Goal: Information Seeking & Learning: Learn about a topic

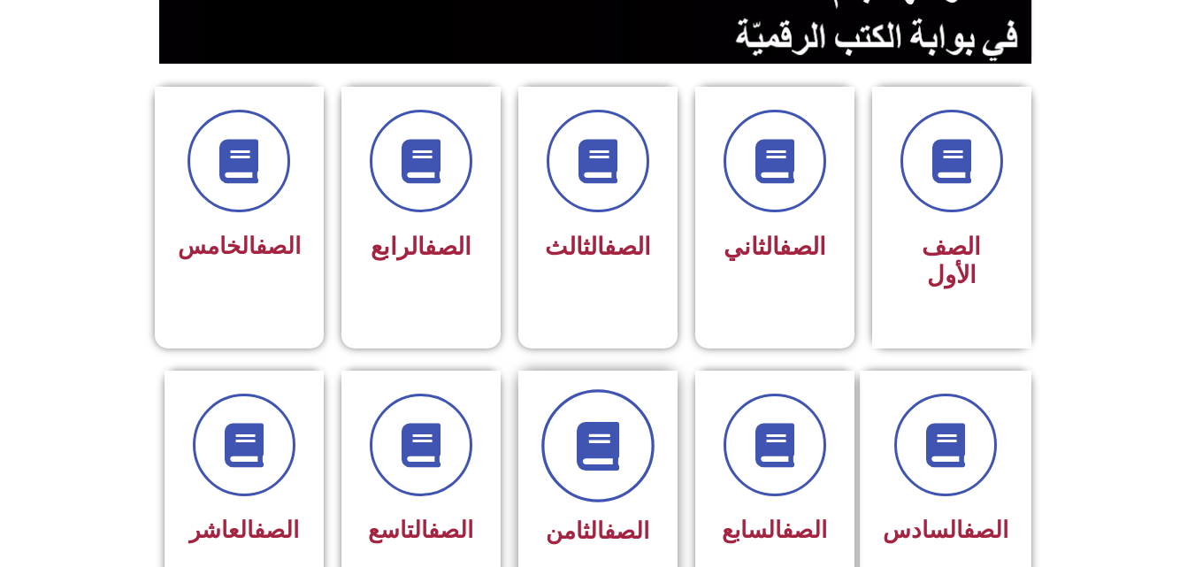
scroll to position [354, 0]
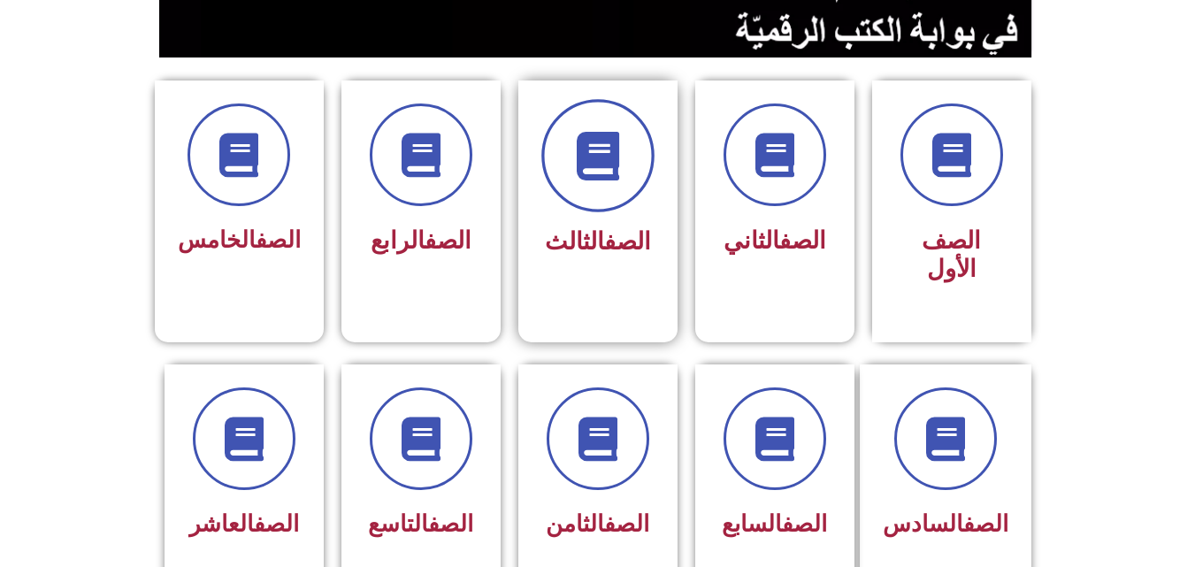
click at [587, 202] on span at bounding box center [597, 155] width 113 height 113
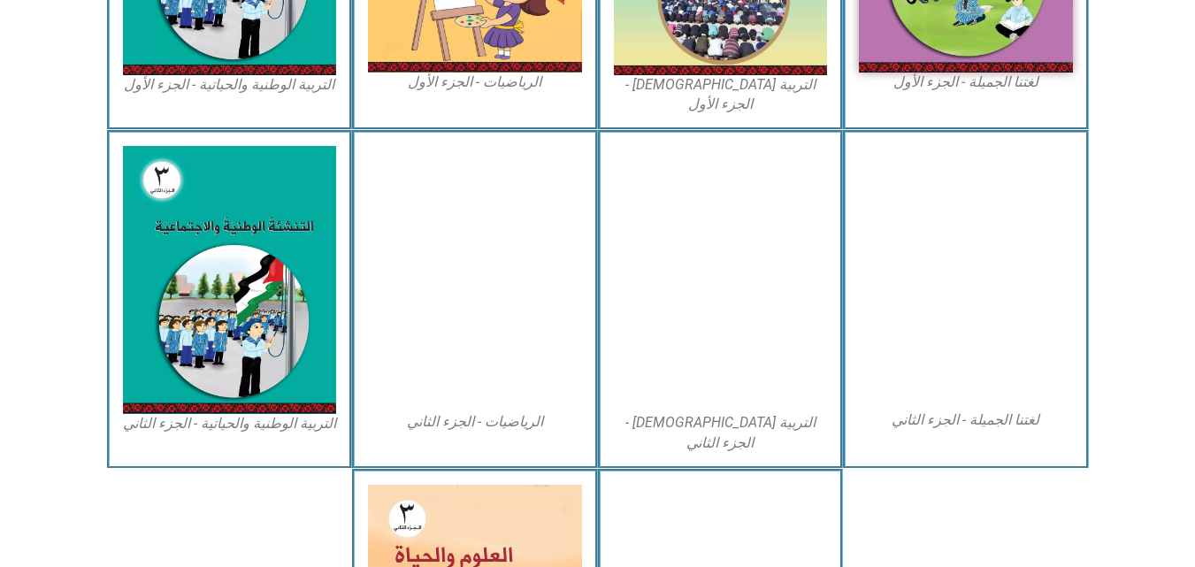
scroll to position [686, 0]
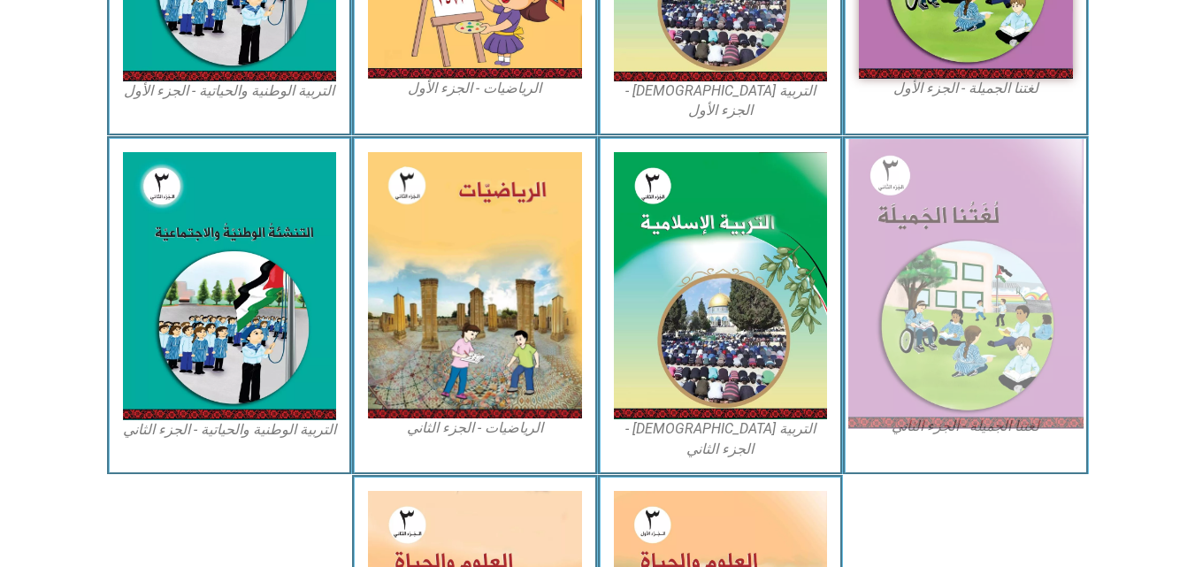
click at [953, 242] on img at bounding box center [965, 284] width 235 height 290
click at [955, 310] on img at bounding box center [965, 284] width 235 height 290
click at [956, 215] on img at bounding box center [965, 284] width 235 height 290
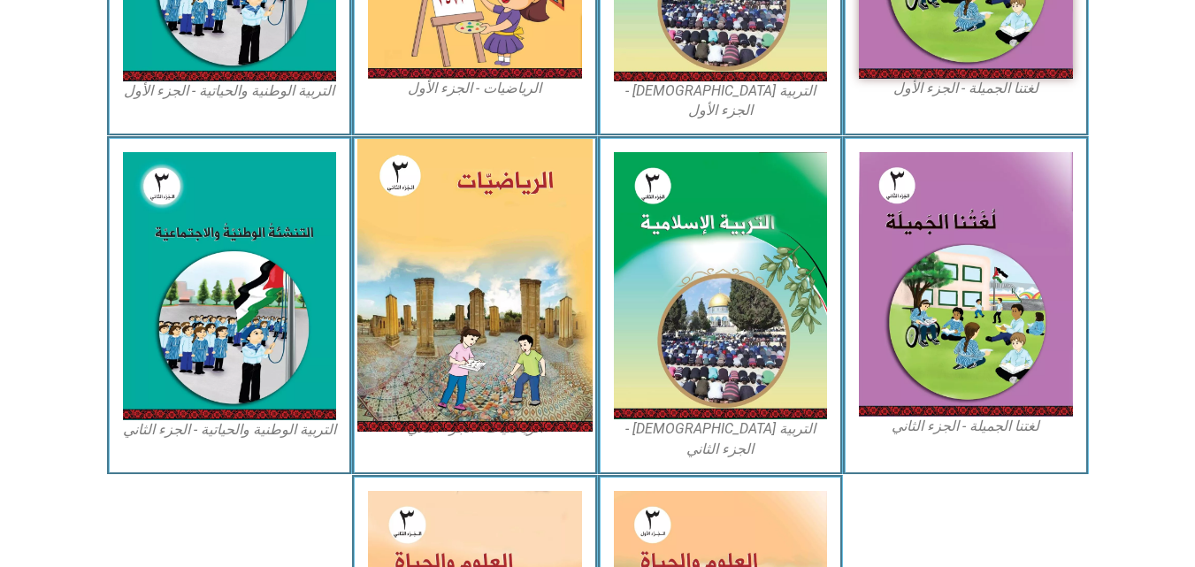
click at [465, 144] on img at bounding box center [474, 285] width 235 height 293
click at [437, 263] on img at bounding box center [474, 285] width 235 height 293
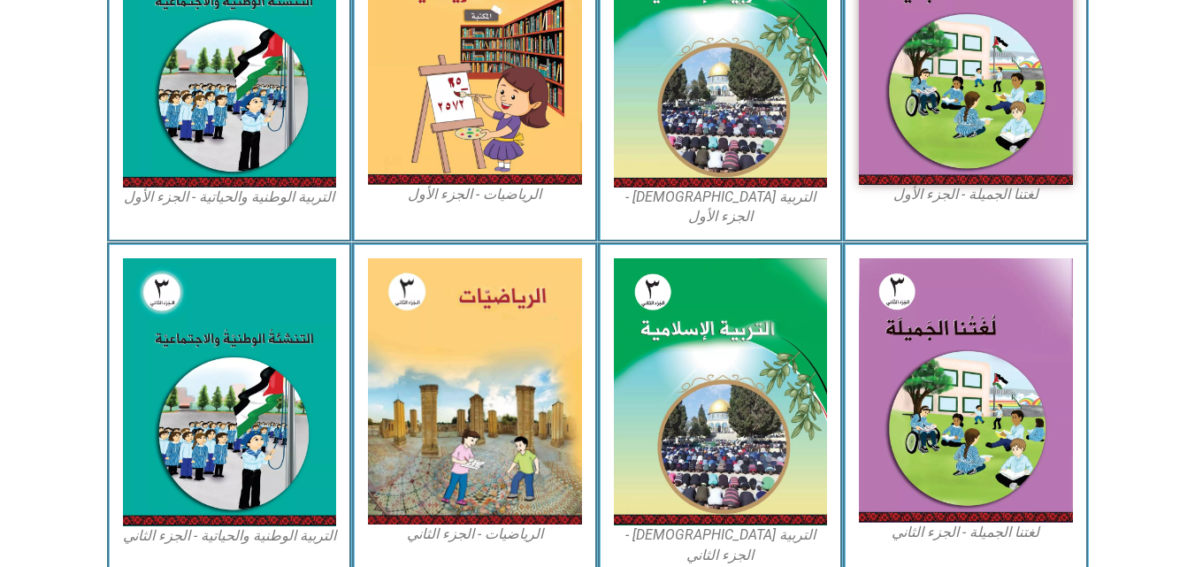
scroll to position [155, 0]
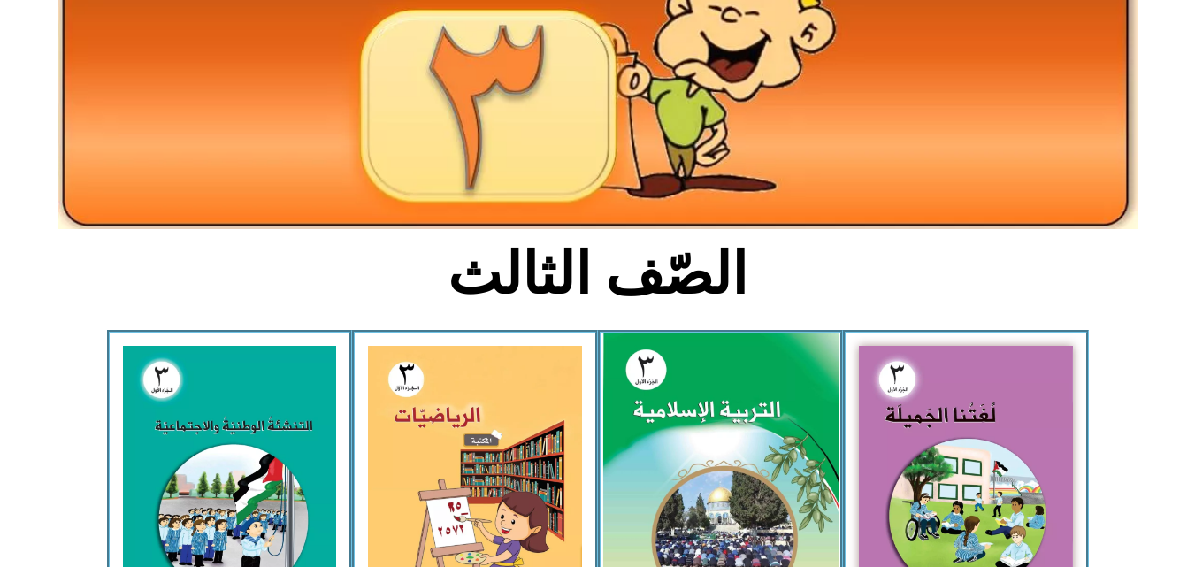
click at [722, 421] on img at bounding box center [719, 479] width 235 height 293
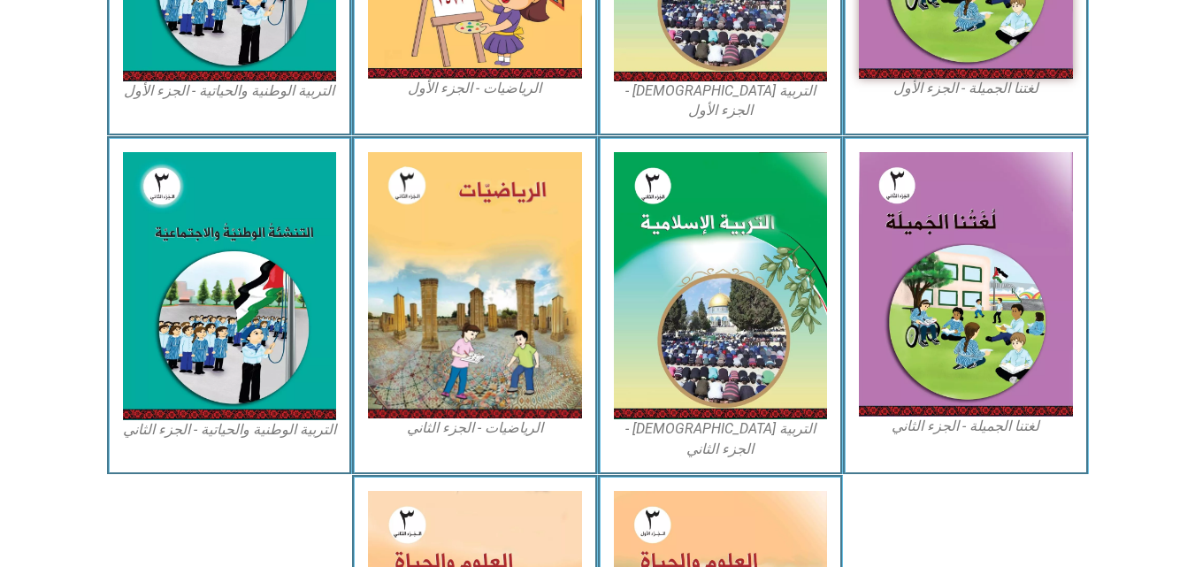
click at [1143, 300] on section "لغتنا الجميلة - الجزء الثاني التربية الإسلامية - الجزء الثاني الرياضيات - الجزء…" at bounding box center [597, 305] width 1195 height 339
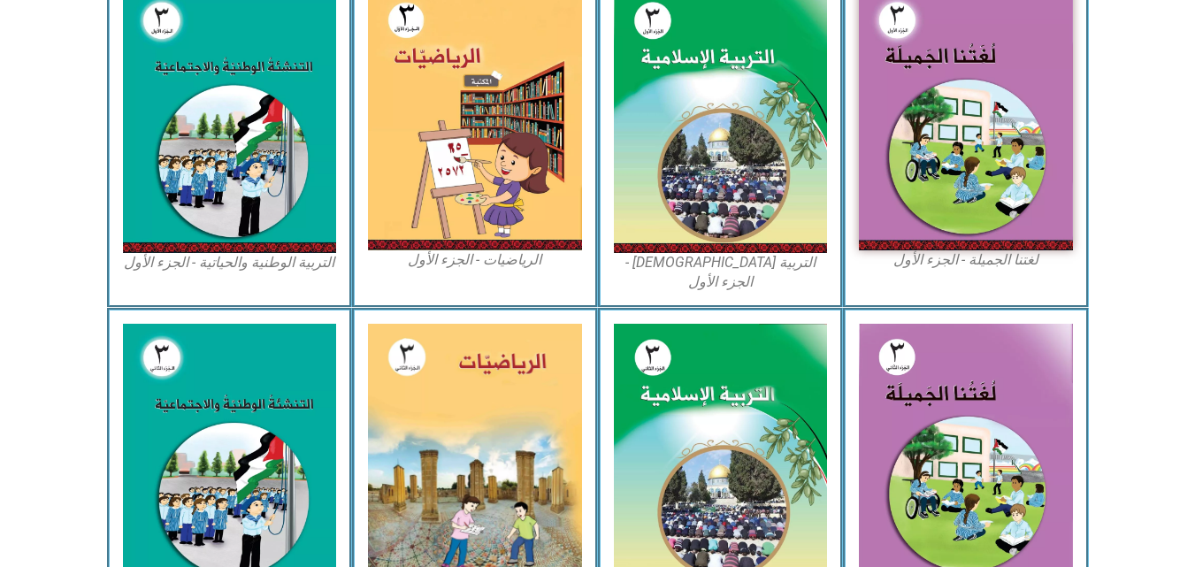
scroll to position [509, 0]
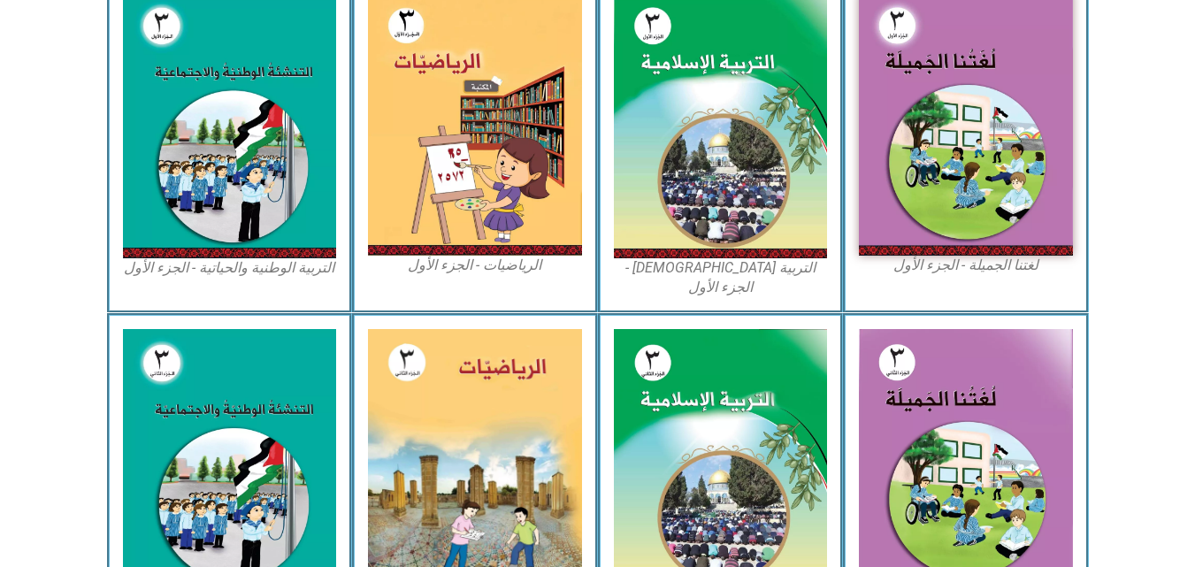
click at [1158, 328] on icon at bounding box center [597, 371] width 1196 height 119
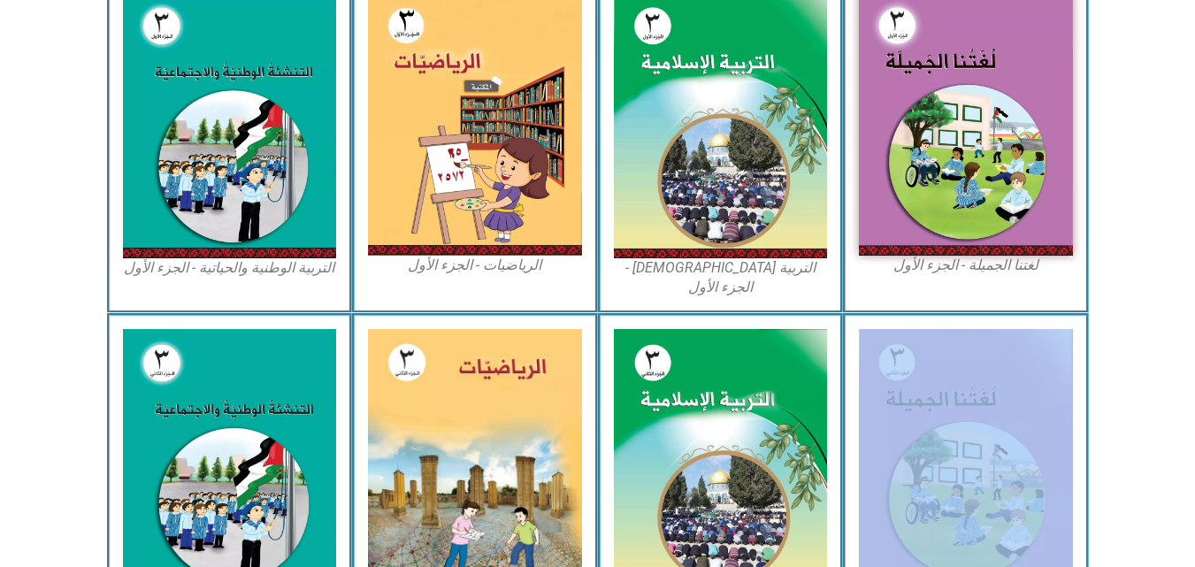
click at [1158, 328] on icon at bounding box center [597, 371] width 1196 height 119
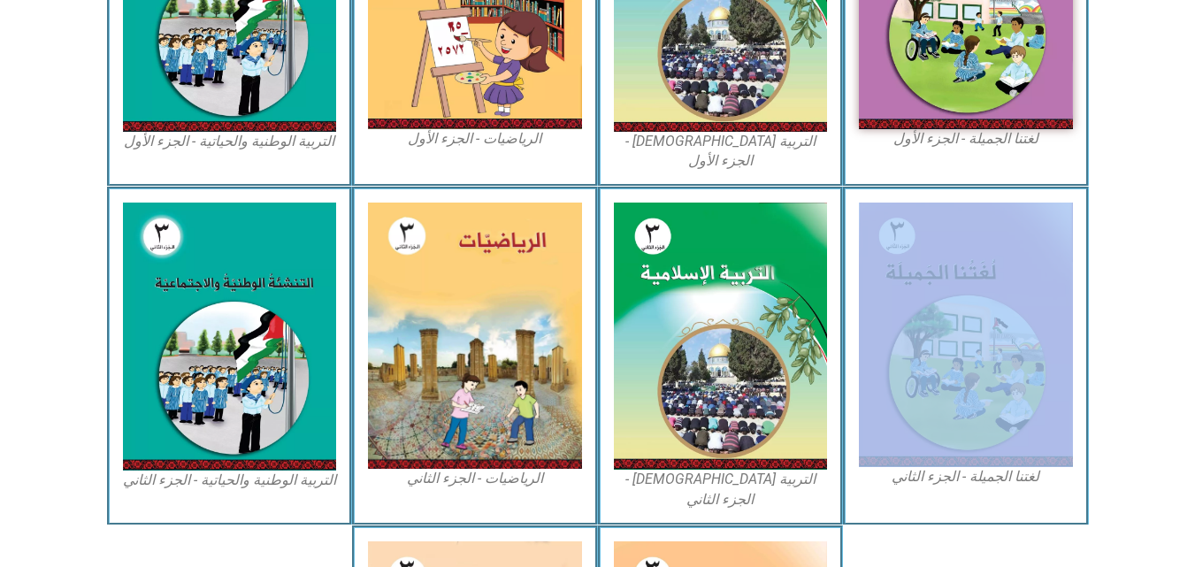
scroll to position [668, 0]
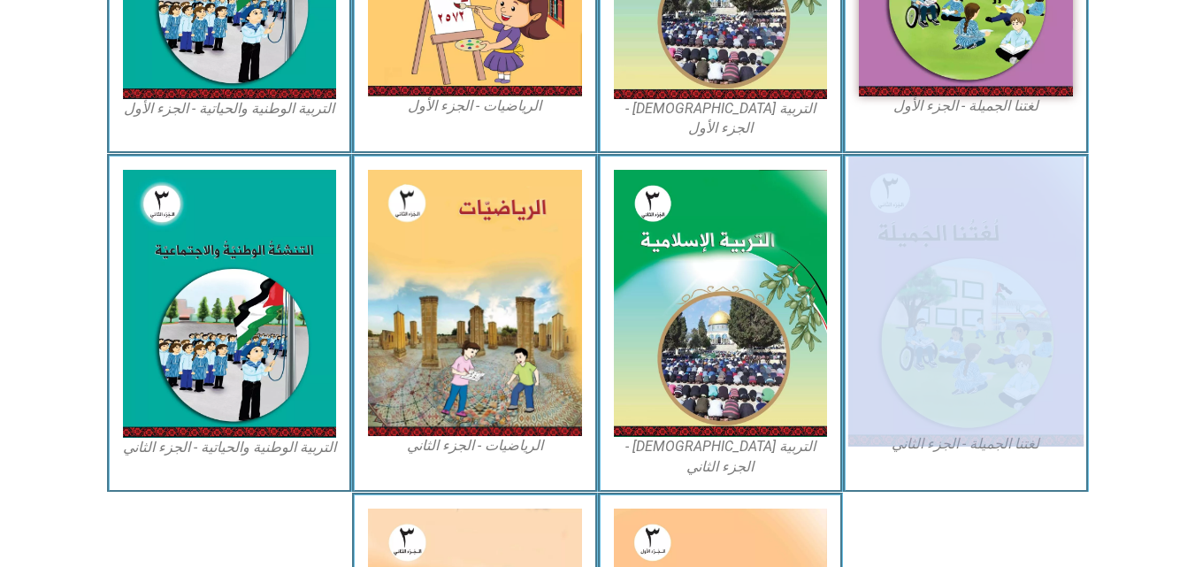
click at [915, 244] on img at bounding box center [965, 302] width 235 height 290
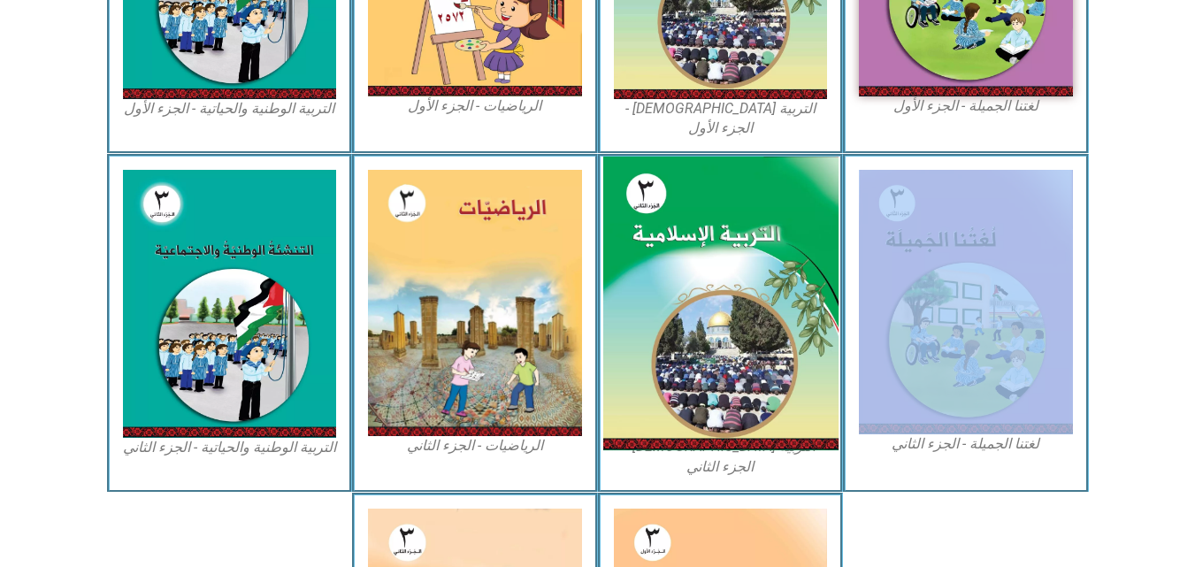
click at [725, 193] on img at bounding box center [719, 304] width 235 height 294
click at [703, 210] on img at bounding box center [719, 304] width 235 height 294
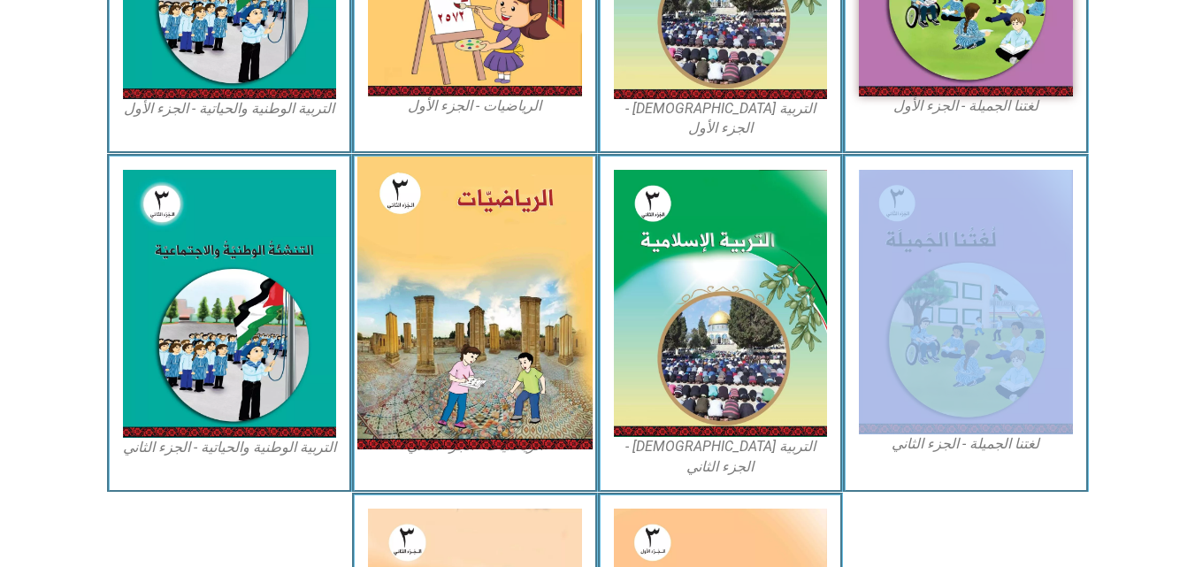
click at [565, 218] on img at bounding box center [474, 303] width 235 height 293
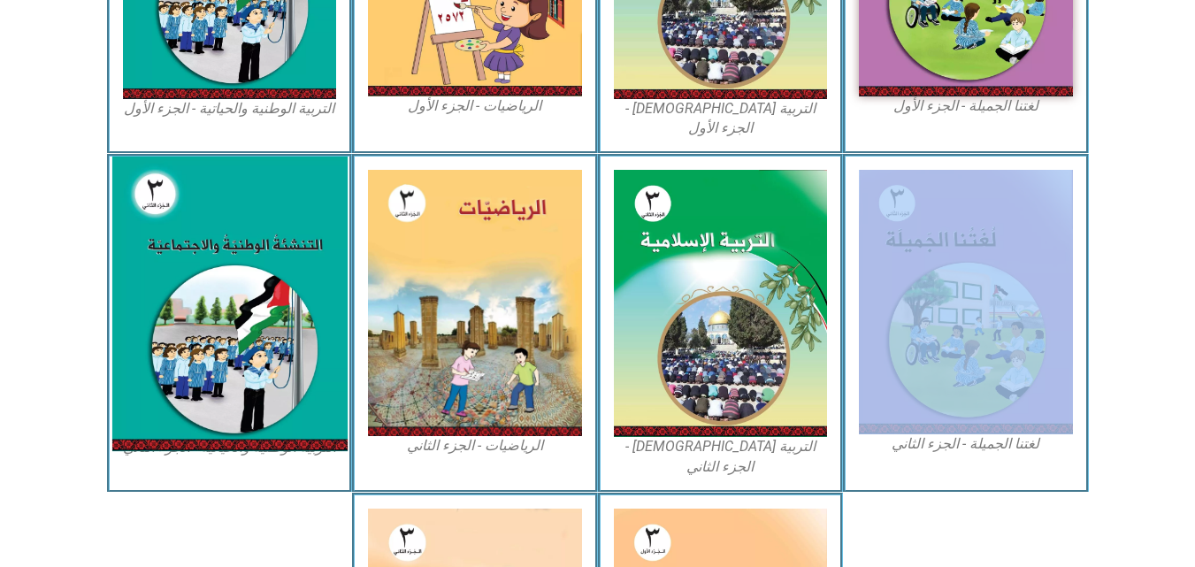
click at [226, 258] on img at bounding box center [228, 304] width 235 height 295
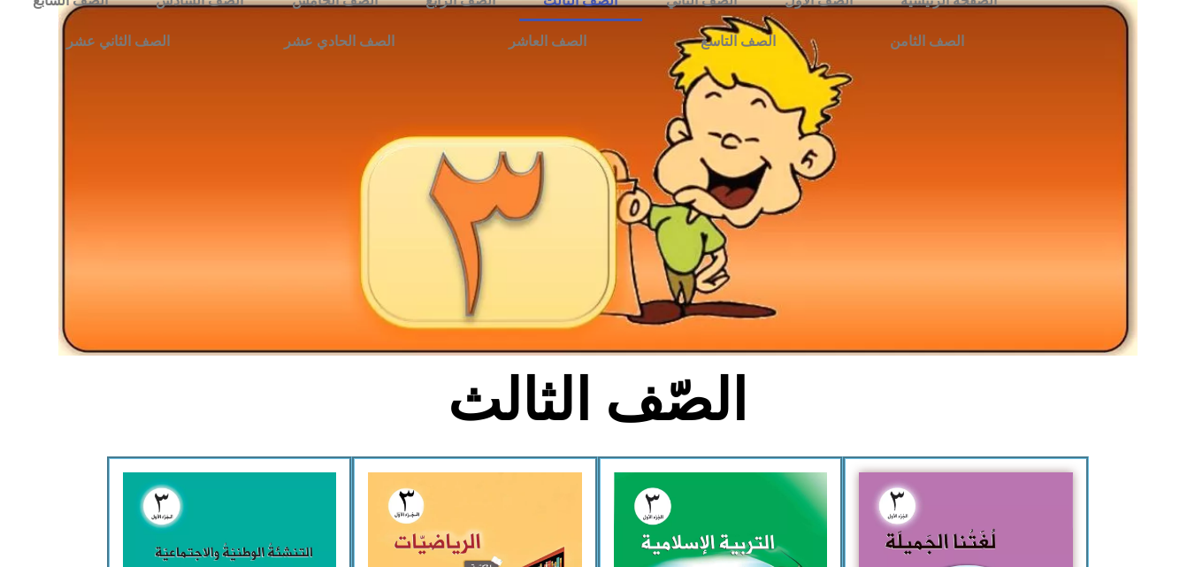
scroll to position [0, 0]
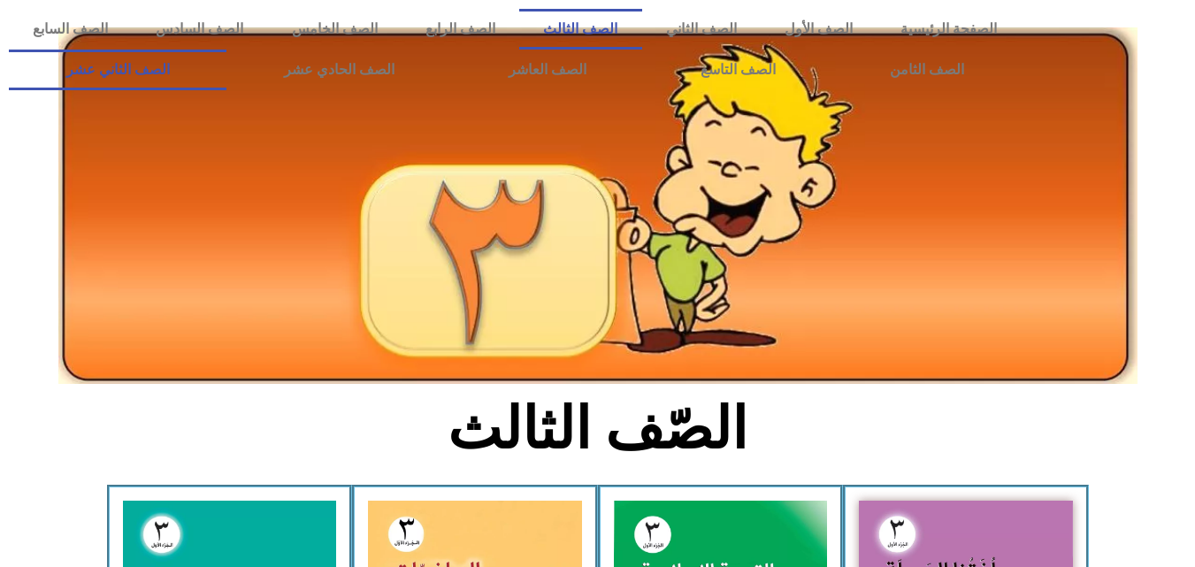
click at [203, 66] on link "الصف الثاني عشر" at bounding box center [118, 70] width 218 height 41
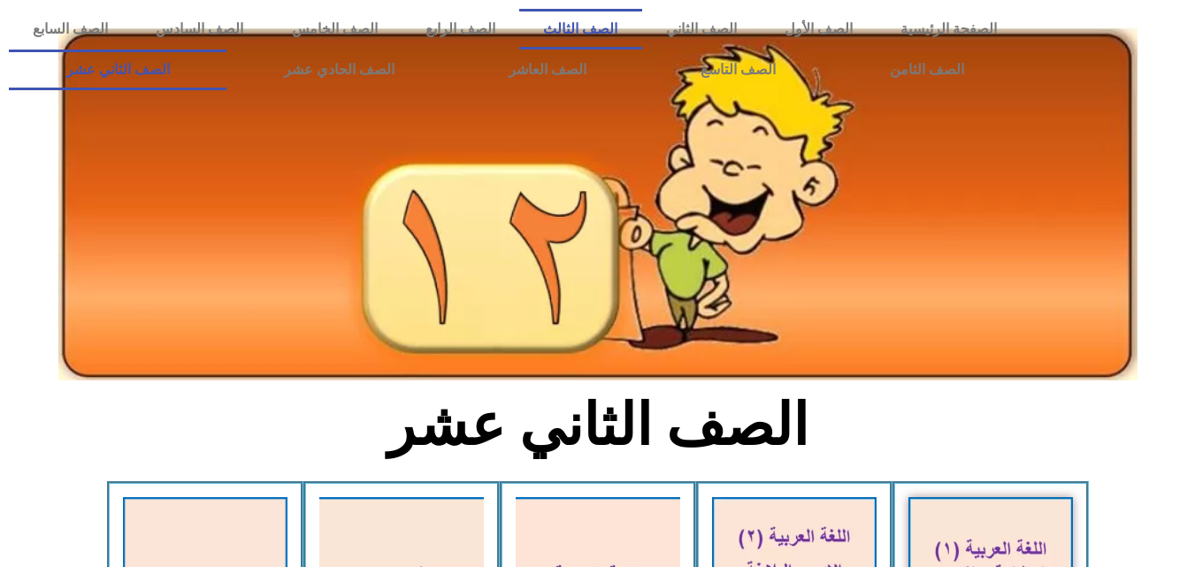
click at [641, 28] on link "الصف الثالث" at bounding box center [580, 29] width 122 height 41
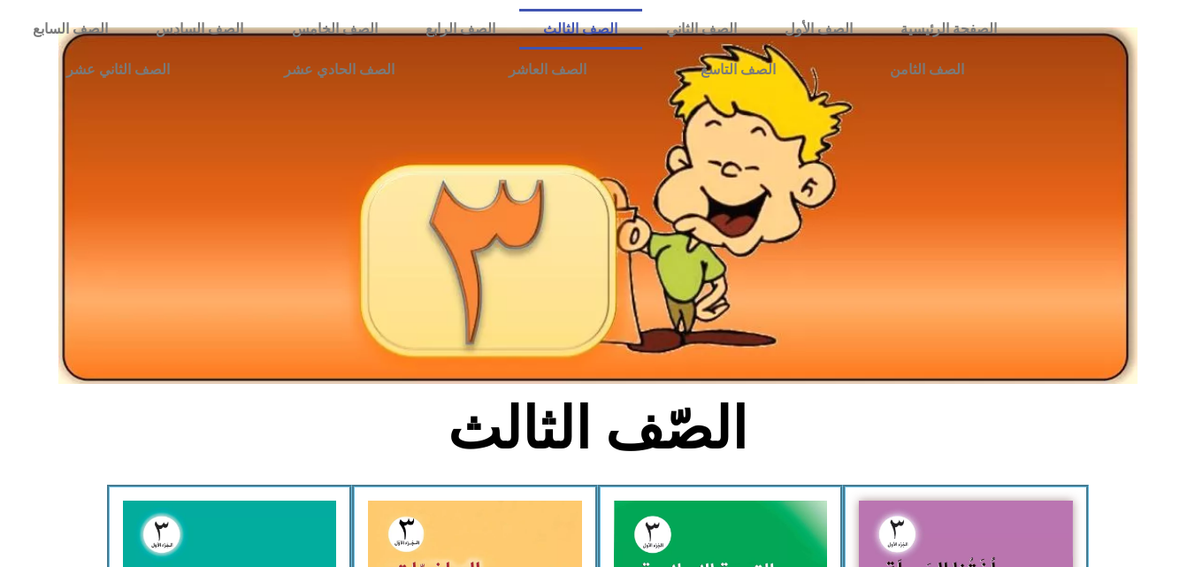
click at [479, 156] on img at bounding box center [597, 205] width 1079 height 357
click at [549, 239] on img at bounding box center [597, 205] width 1079 height 357
drag, startPoint x: 550, startPoint y: 239, endPoint x: 559, endPoint y: 238, distance: 8.9
click at [556, 239] on img at bounding box center [597, 205] width 1079 height 357
click at [802, 127] on img at bounding box center [597, 205] width 1079 height 357
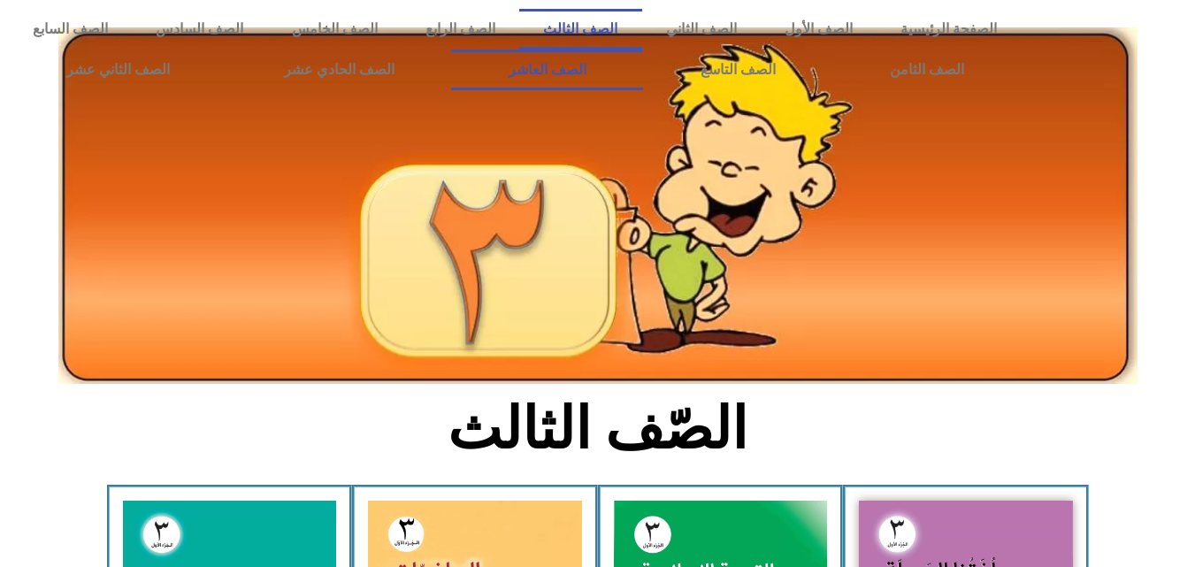
click at [643, 57] on link "الصف العاشر" at bounding box center [547, 70] width 192 height 41
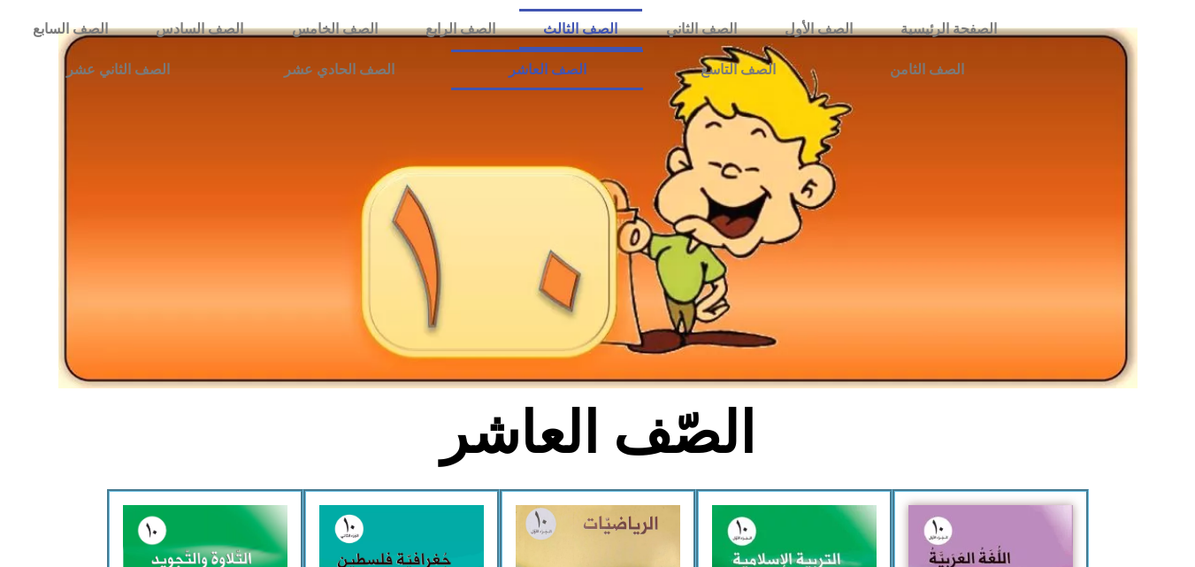
click at [641, 21] on link "الصف الثالث" at bounding box center [580, 29] width 122 height 41
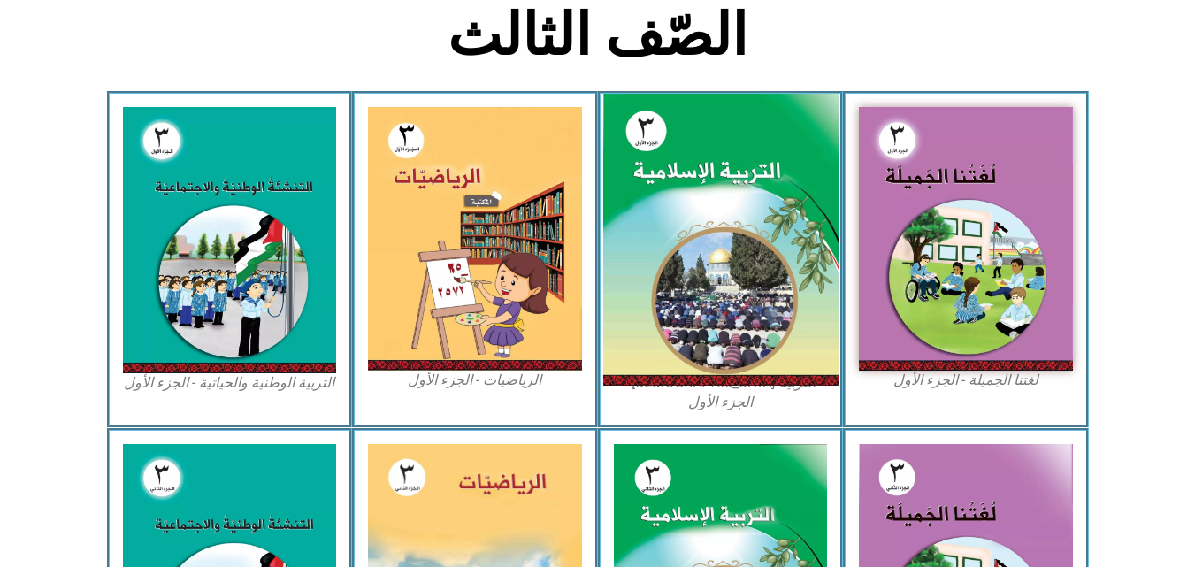
scroll to position [354, 0]
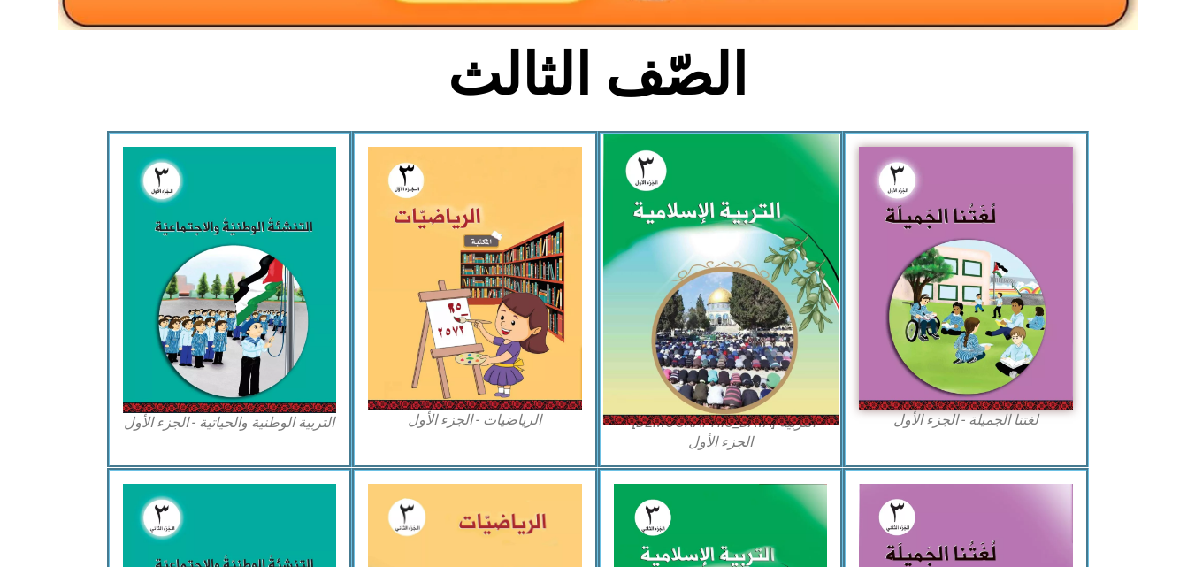
click at [704, 374] on img at bounding box center [719, 280] width 235 height 293
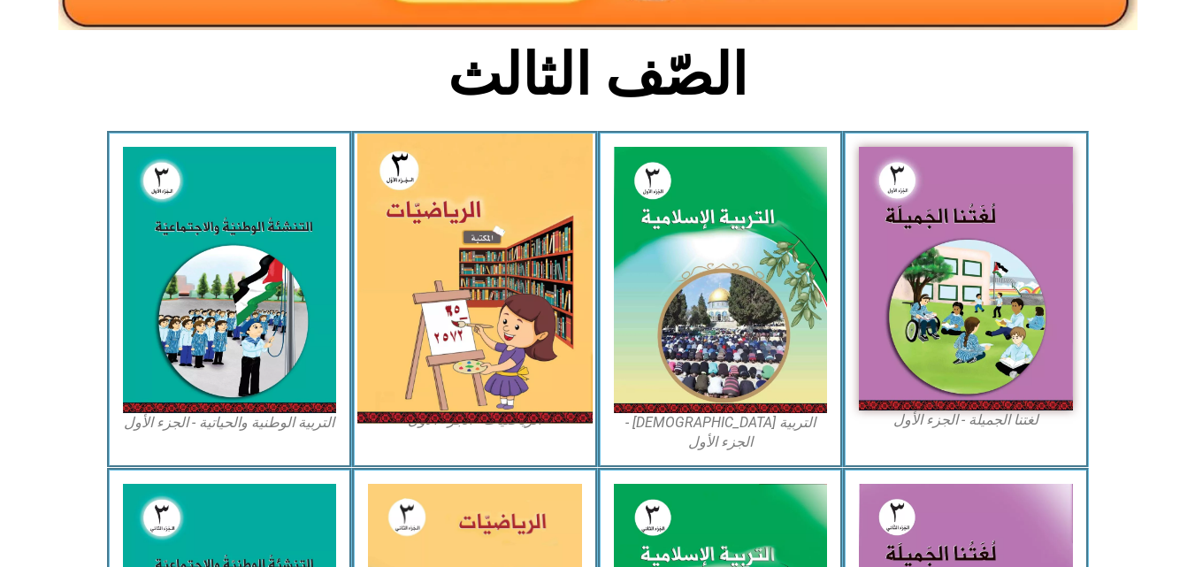
click at [472, 298] on img at bounding box center [474, 279] width 235 height 290
click at [482, 289] on img at bounding box center [474, 279] width 235 height 290
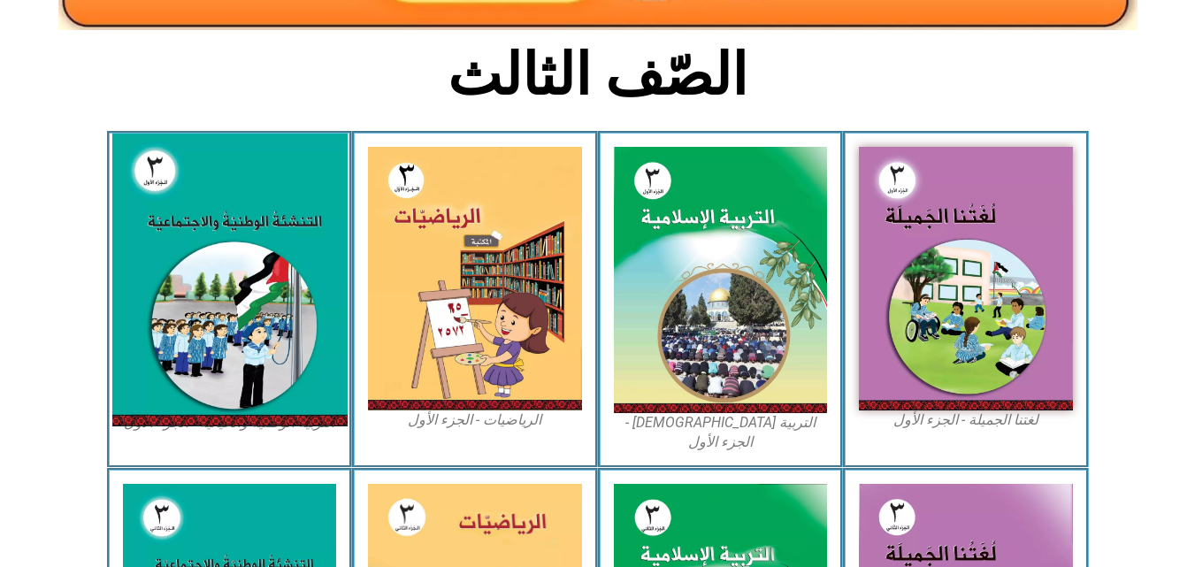
click at [283, 205] on img at bounding box center [228, 280] width 235 height 293
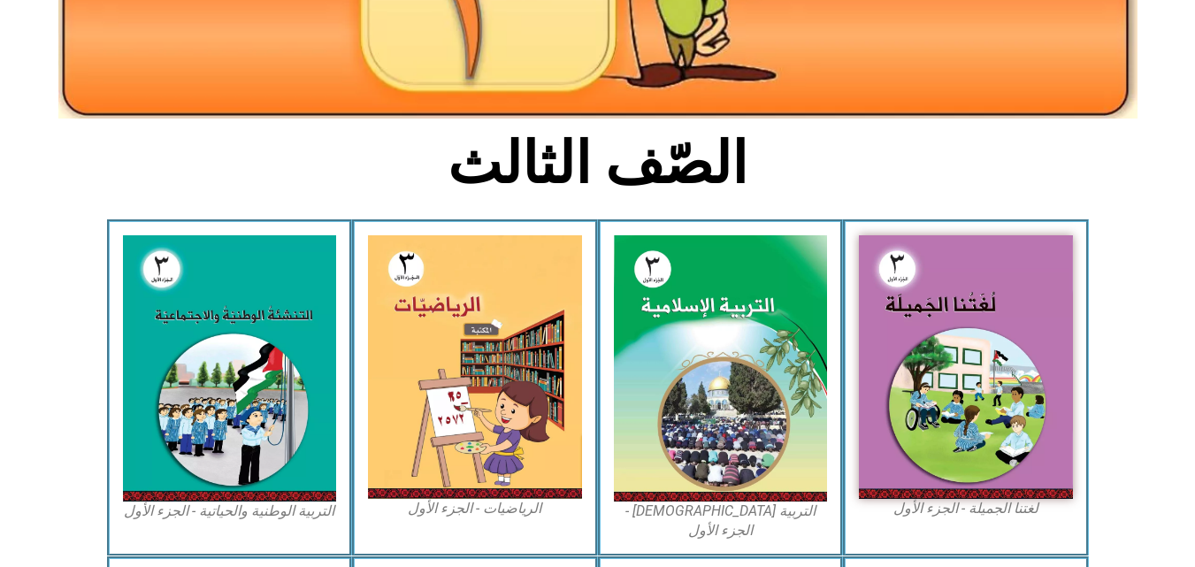
scroll to position [0, 0]
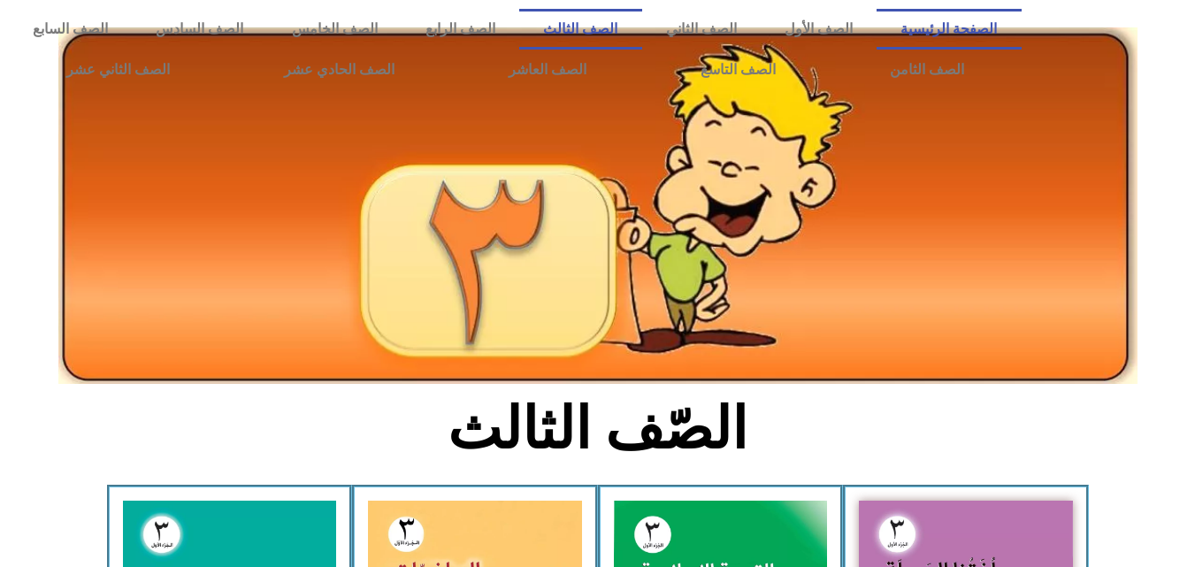
click at [961, 19] on link "الصفحة الرئيسية" at bounding box center [949, 29] width 144 height 41
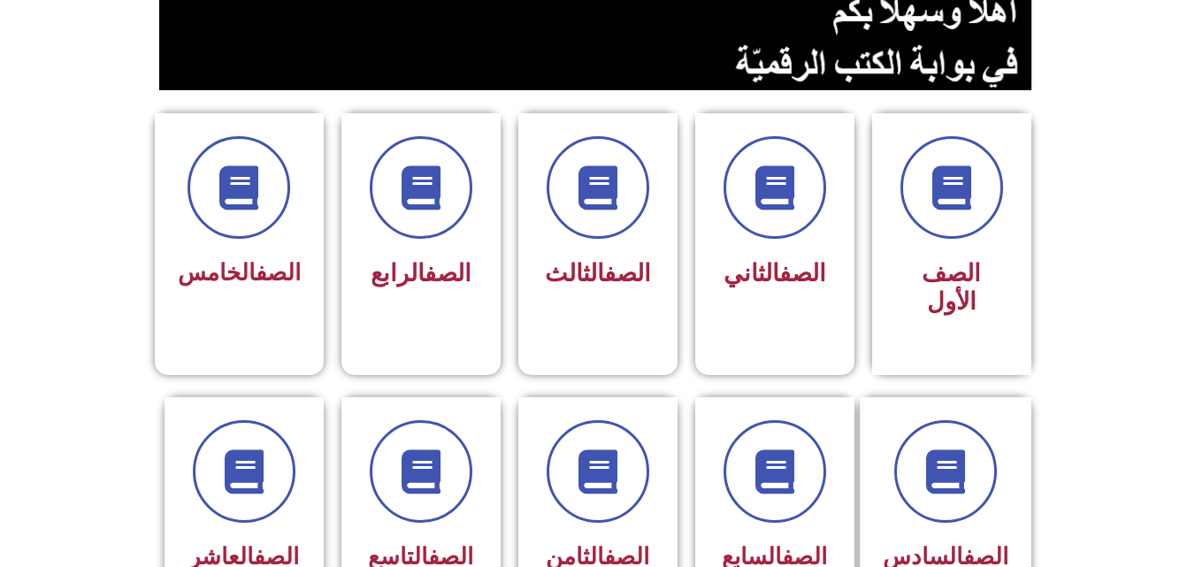
scroll to position [265, 0]
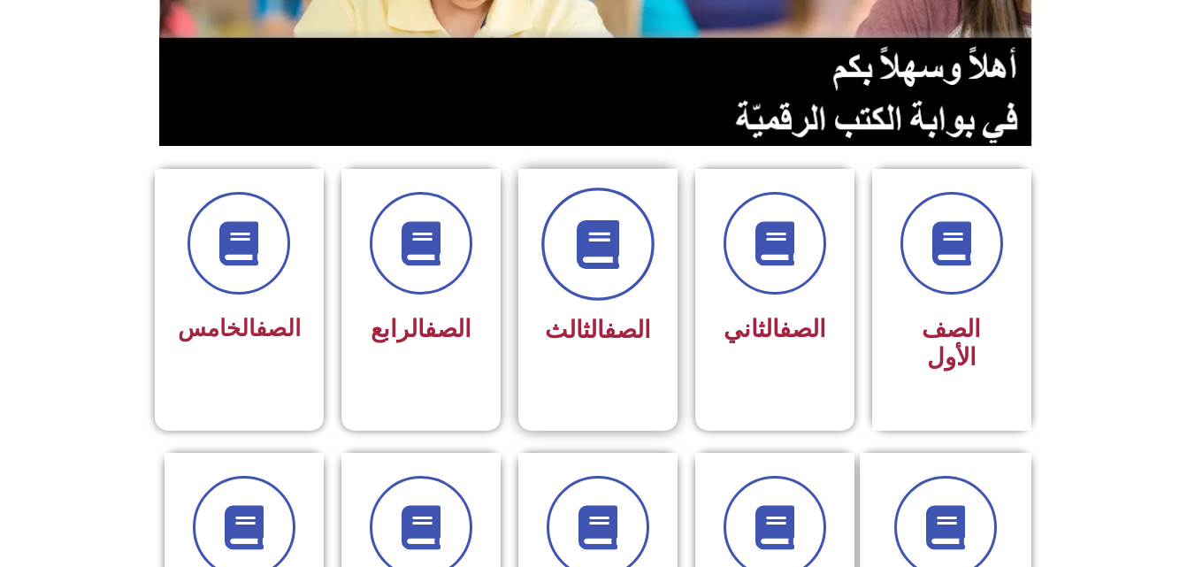
click at [625, 258] on span at bounding box center [597, 244] width 113 height 113
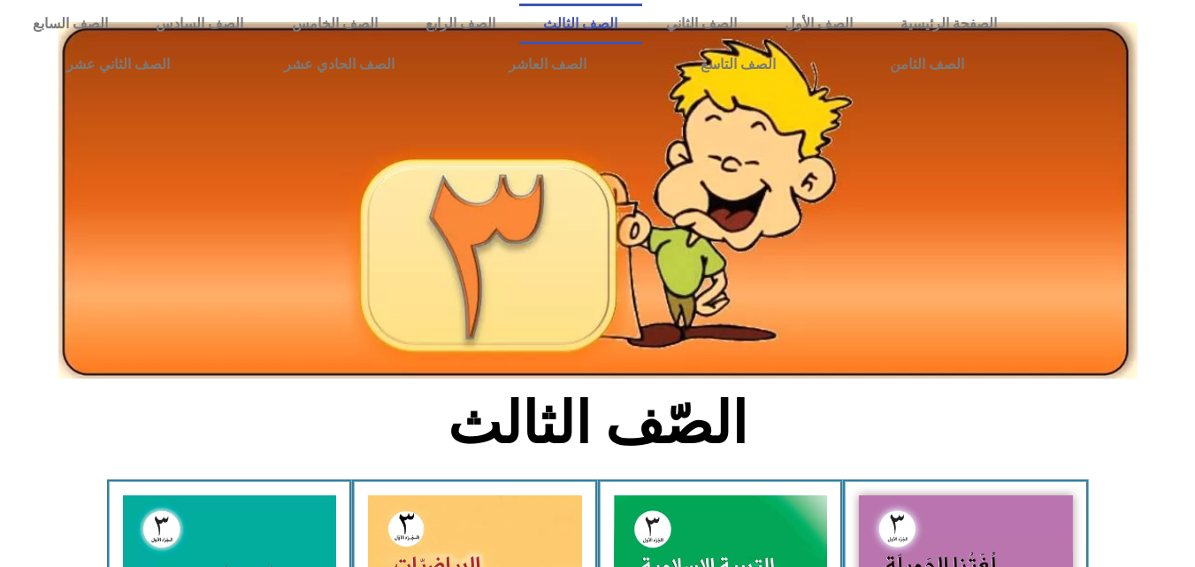
scroll to position [531, 0]
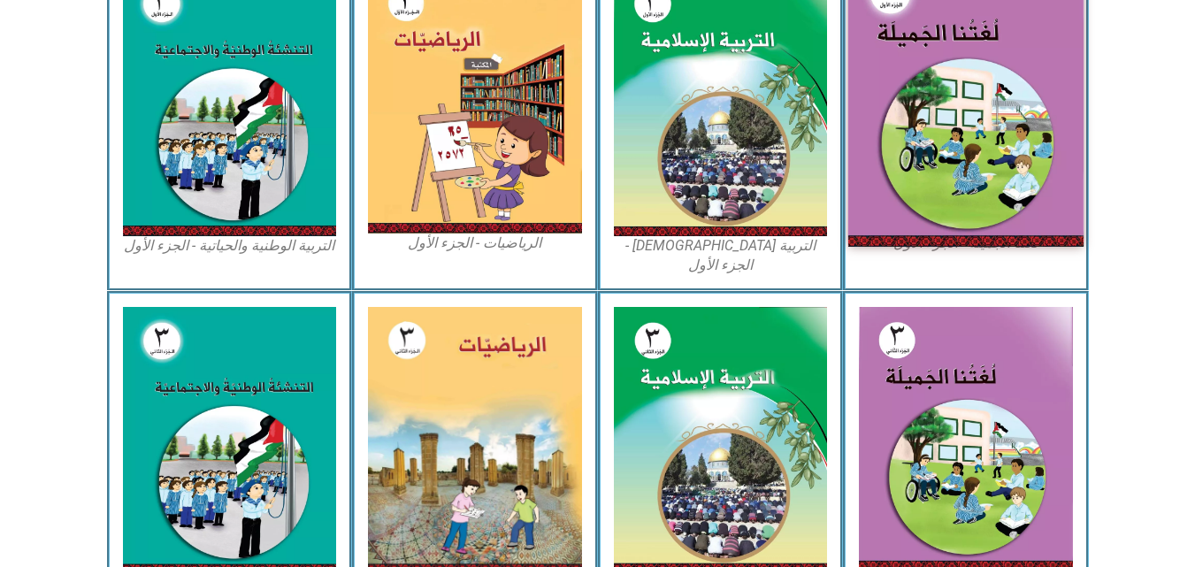
click at [884, 212] on img at bounding box center [965, 101] width 235 height 289
click at [911, 53] on img at bounding box center [965, 101] width 235 height 289
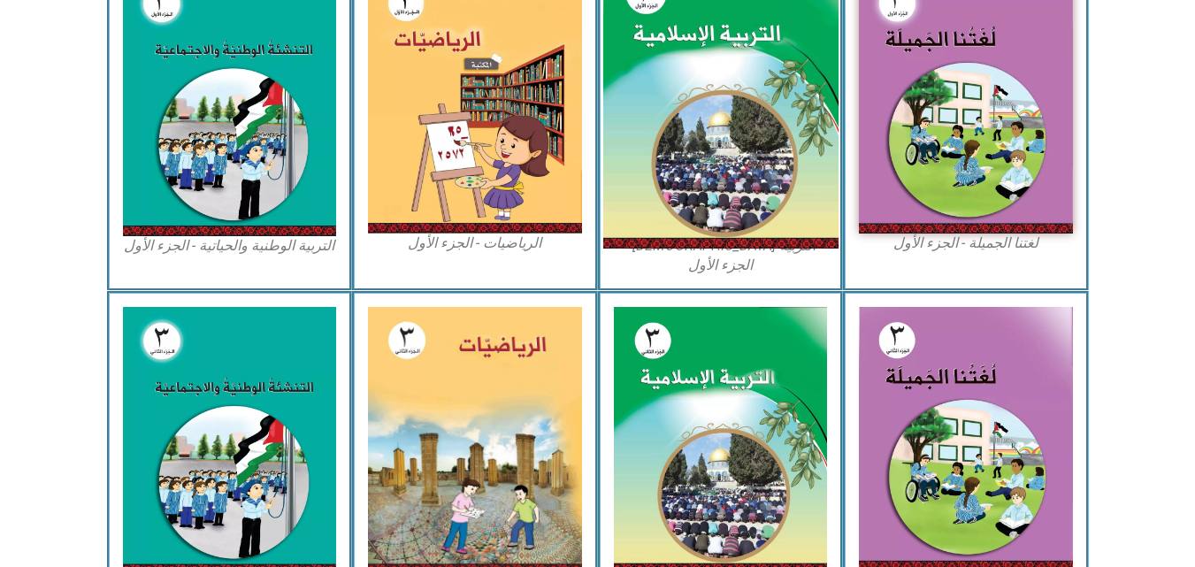
drag, startPoint x: 911, startPoint y: 53, endPoint x: 817, endPoint y: 28, distance: 97.0
click at [911, 52] on img at bounding box center [966, 102] width 214 height 264
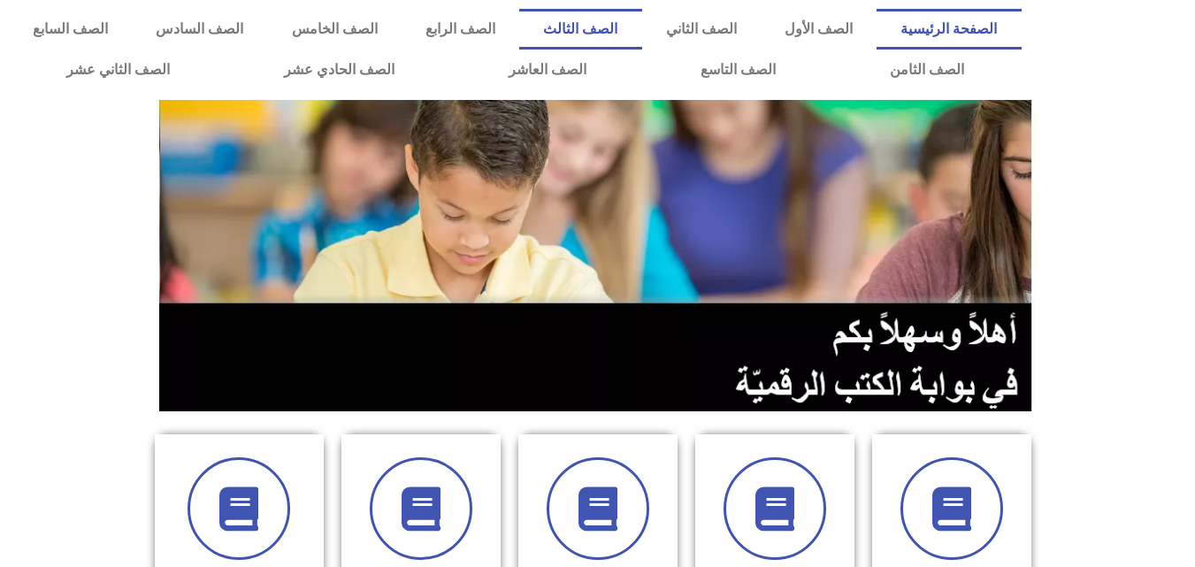
click at [641, 21] on link "الصف الثالث" at bounding box center [580, 29] width 122 height 41
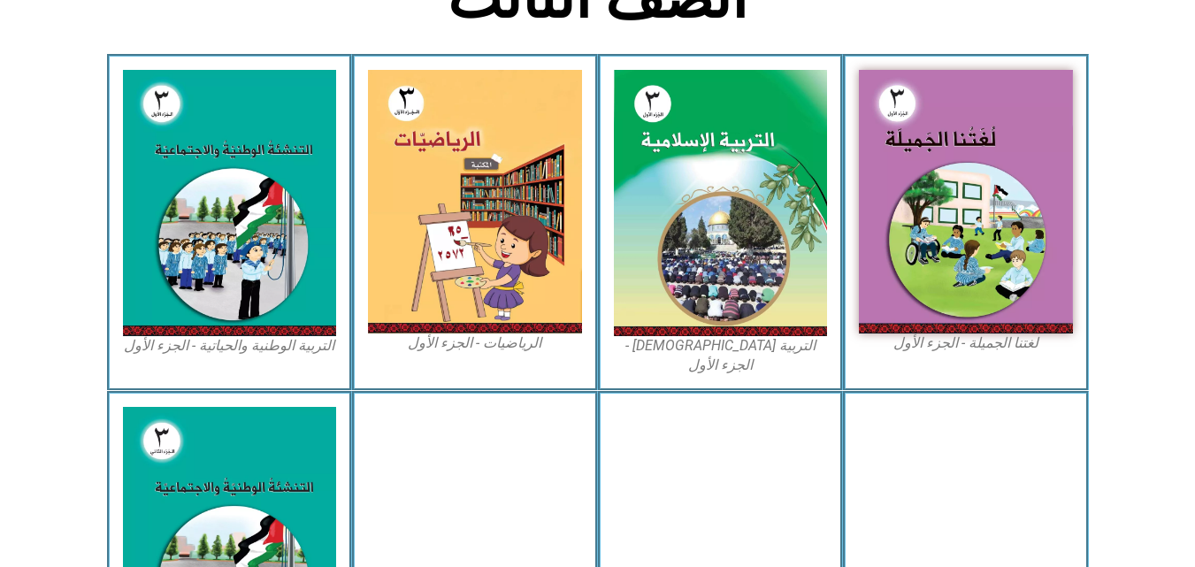
scroll to position [708, 0]
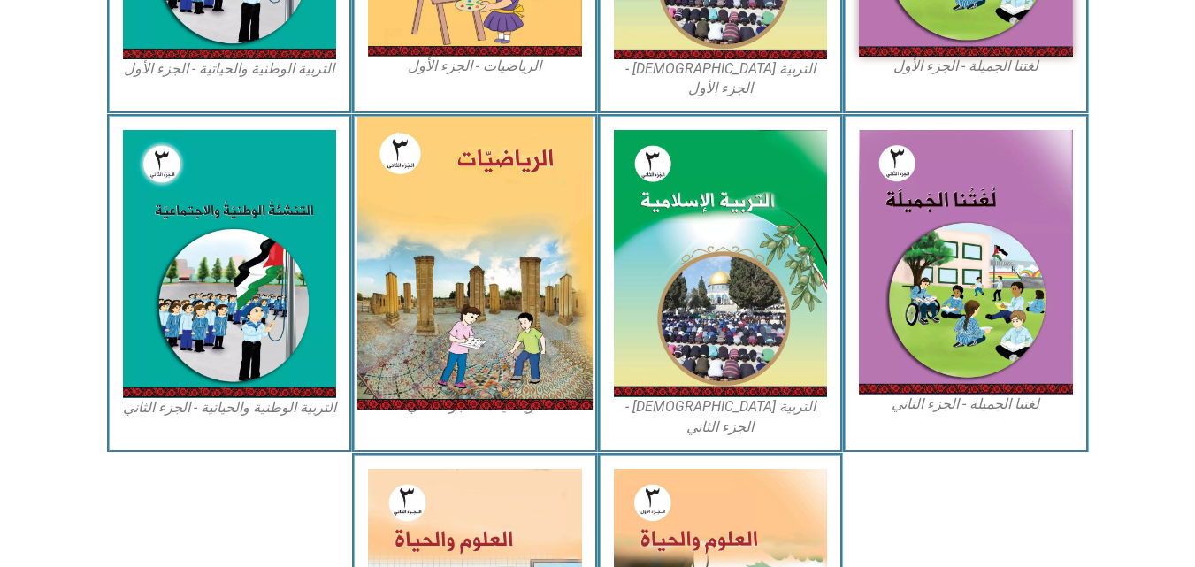
click at [481, 242] on img at bounding box center [474, 263] width 235 height 293
click at [483, 235] on img at bounding box center [474, 263] width 235 height 293
drag, startPoint x: 483, startPoint y: 235, endPoint x: 420, endPoint y: 288, distance: 81.7
drag, startPoint x: 420, startPoint y: 288, endPoint x: 472, endPoint y: 183, distance: 116.3
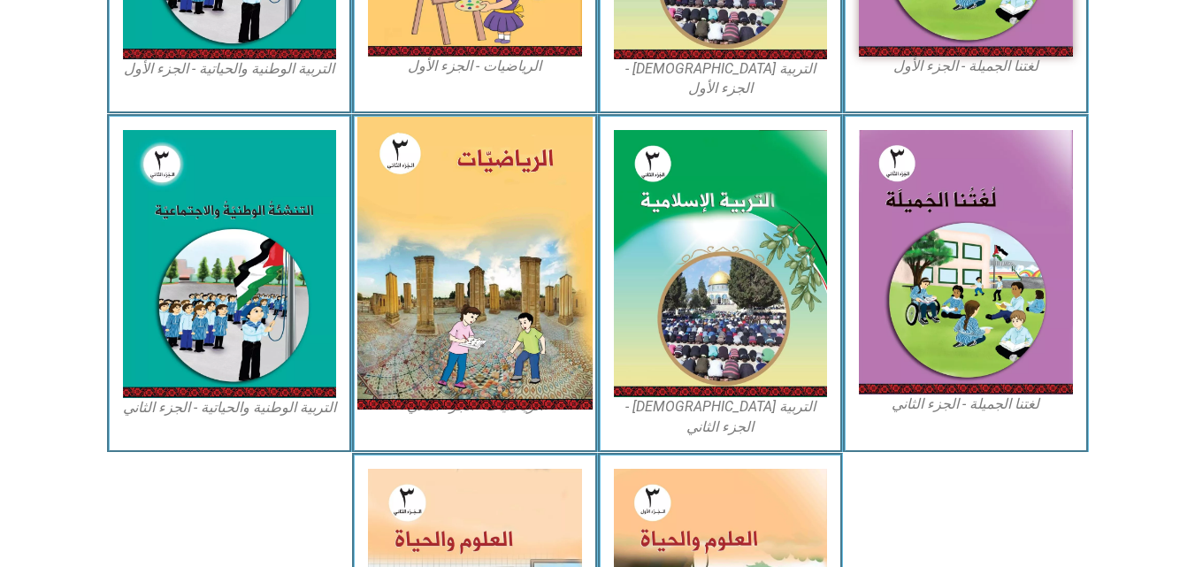
click at [472, 183] on img at bounding box center [474, 263] width 235 height 293
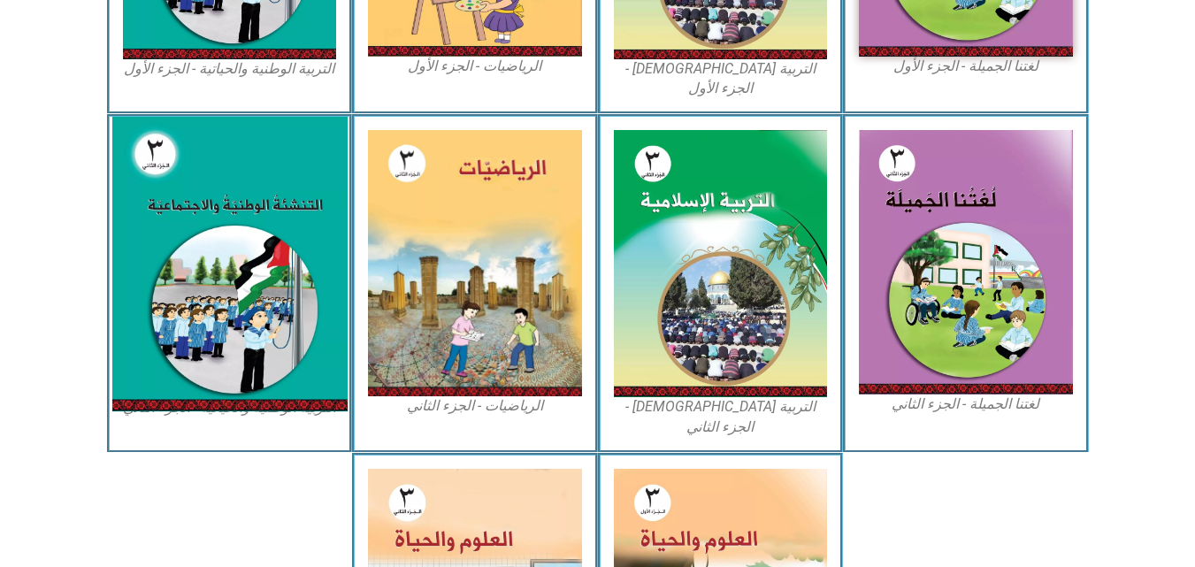
click at [188, 215] on img at bounding box center [228, 264] width 235 height 295
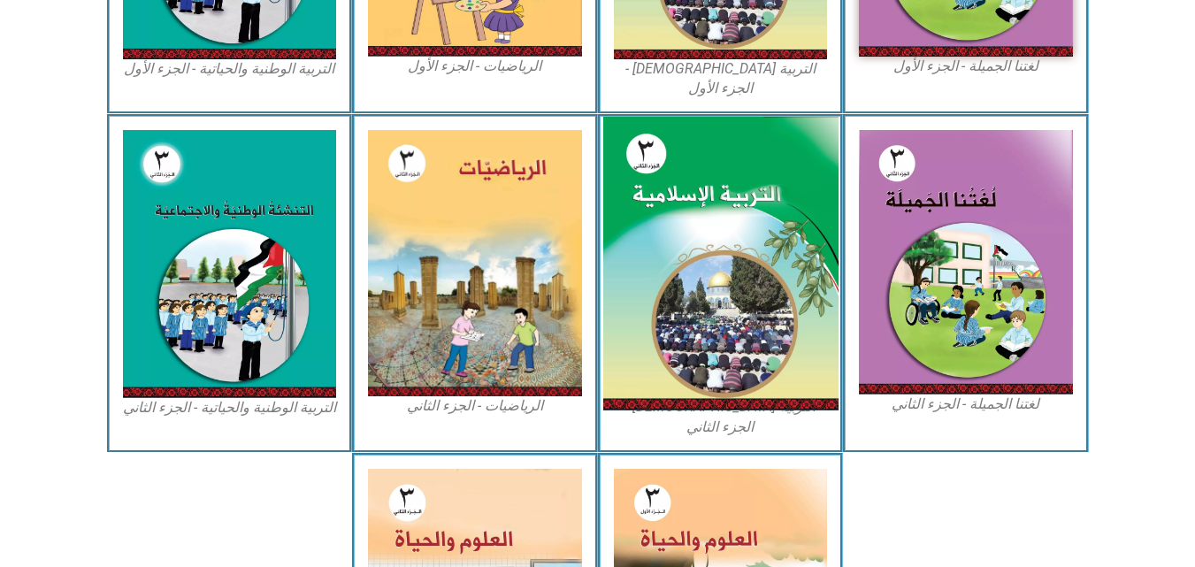
click at [687, 267] on img at bounding box center [719, 264] width 235 height 294
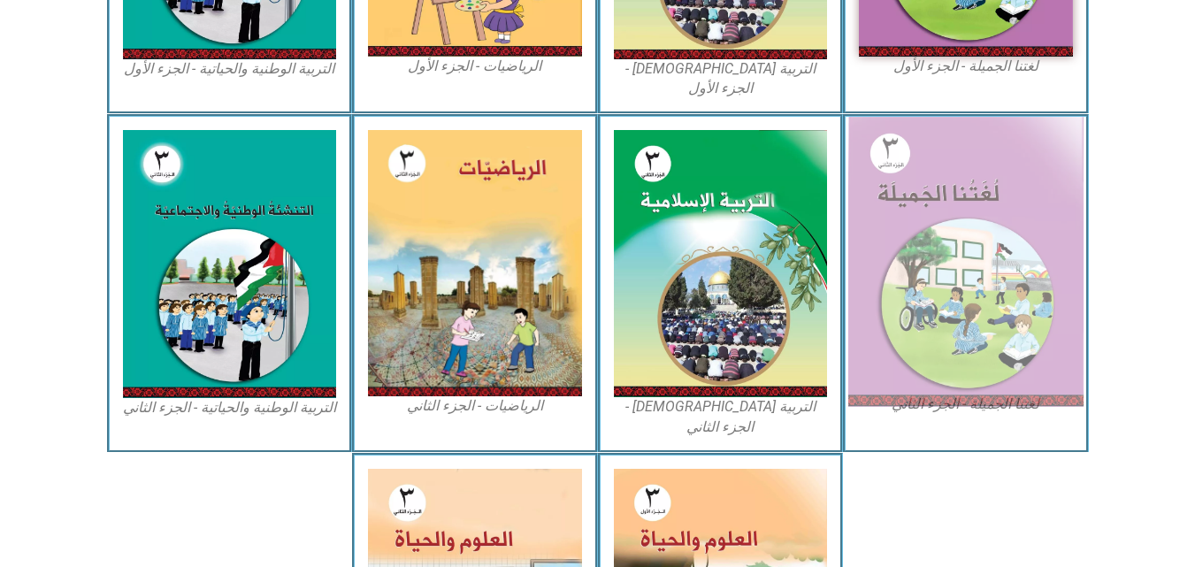
click at [920, 254] on img at bounding box center [965, 262] width 235 height 290
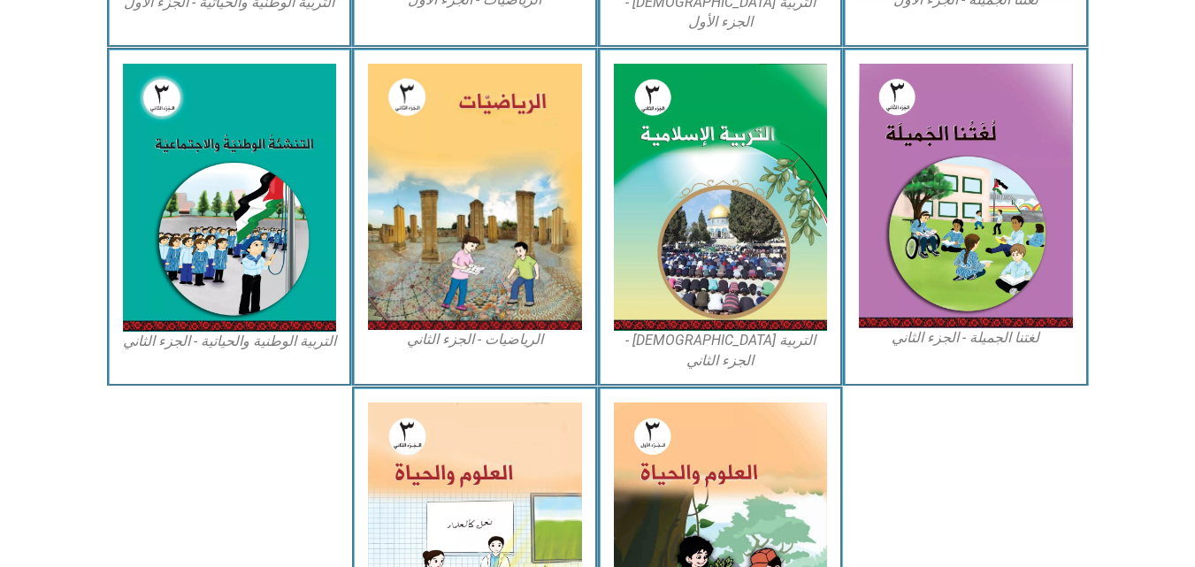
scroll to position [597, 0]
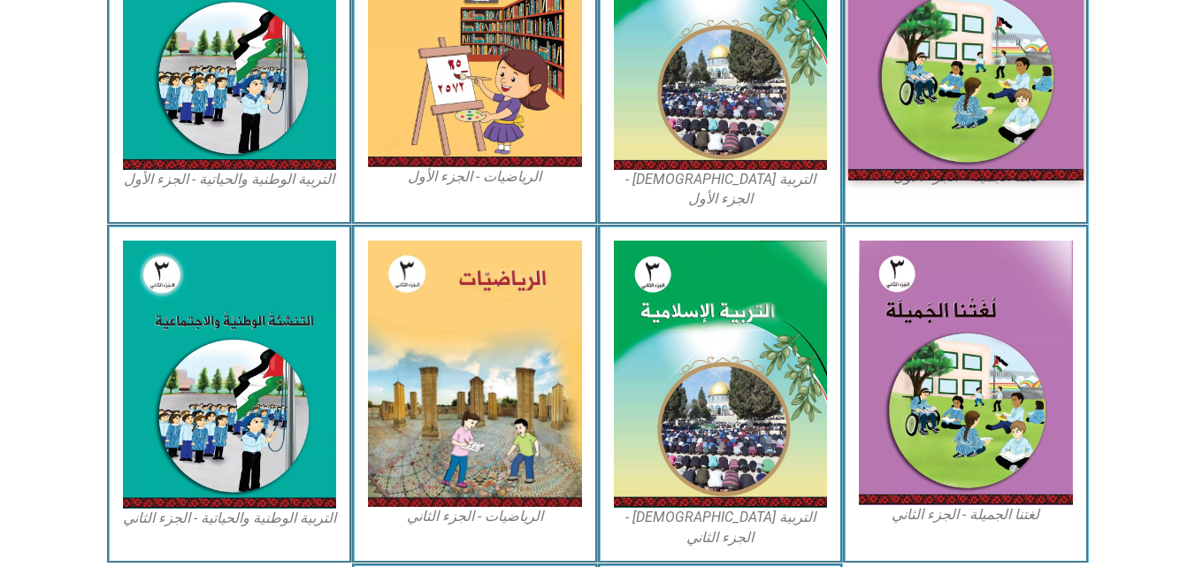
click at [992, 81] on img at bounding box center [965, 34] width 235 height 289
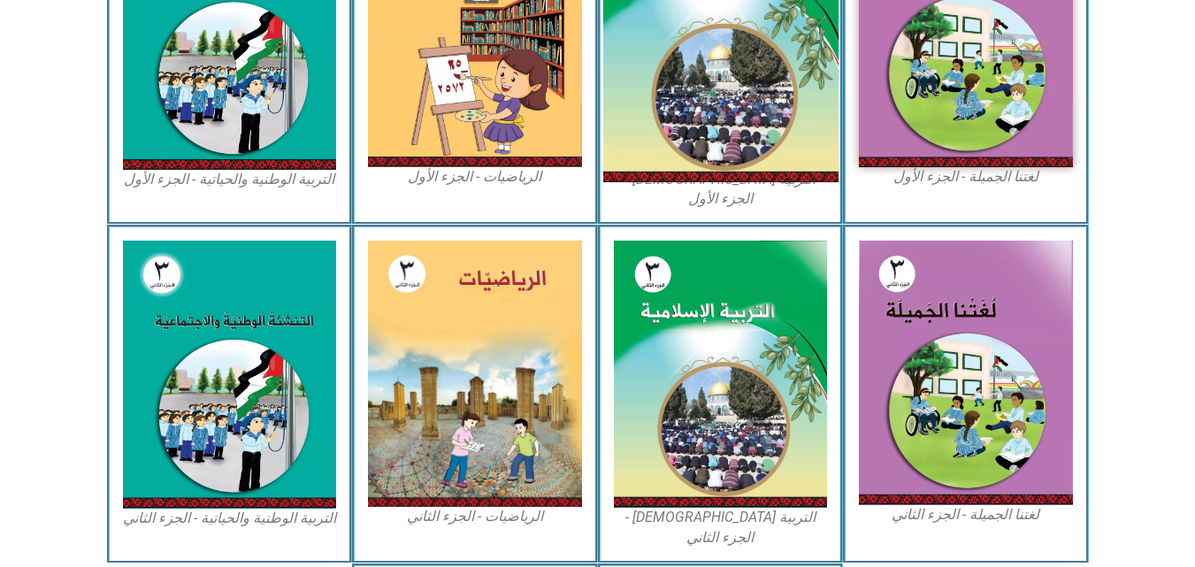
click at [660, 85] on img at bounding box center [719, 36] width 235 height 293
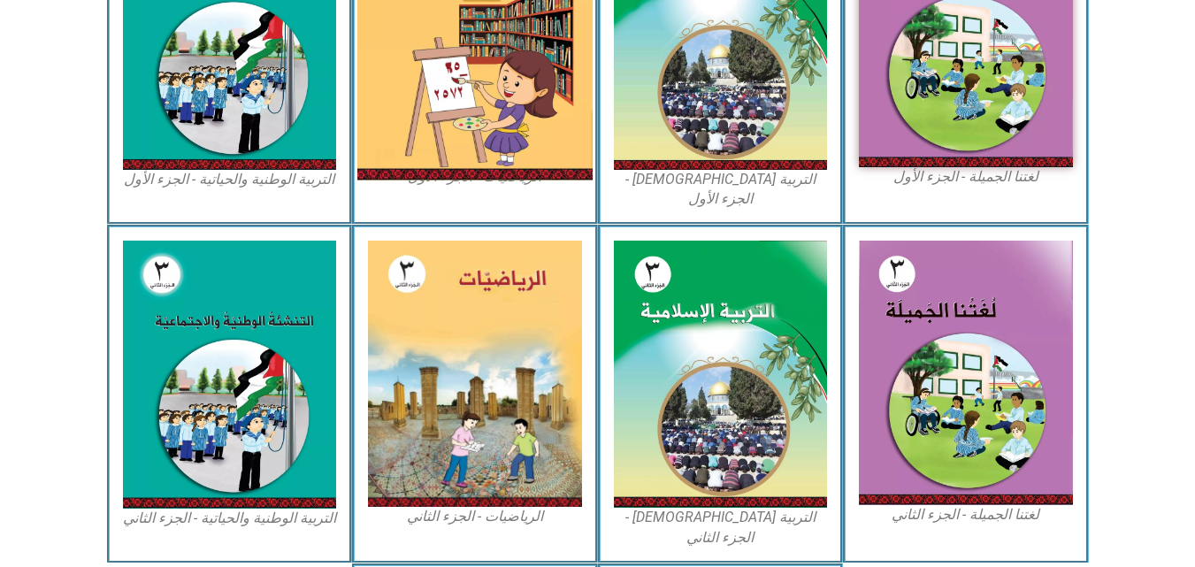
click at [534, 74] on img at bounding box center [474, 35] width 235 height 290
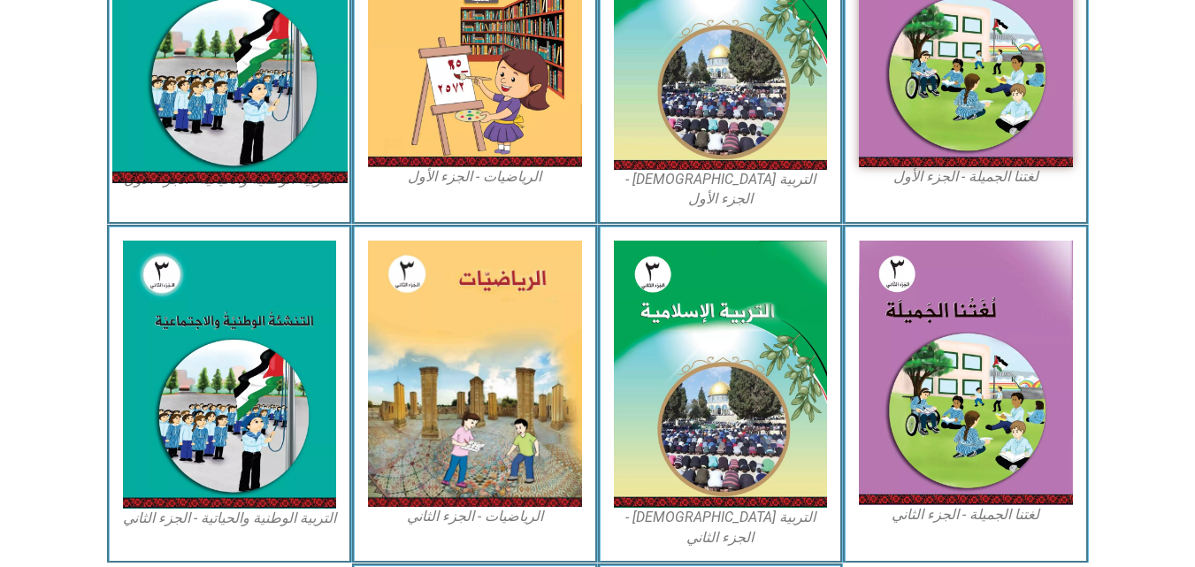
click at [228, 72] on img at bounding box center [228, 36] width 235 height 293
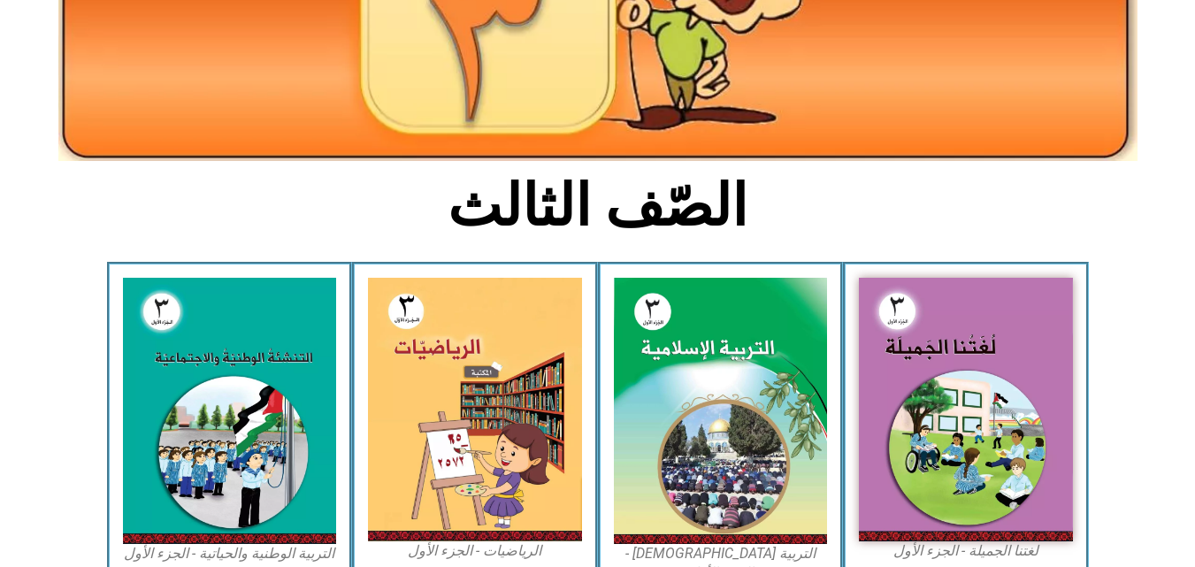
scroll to position [0, 0]
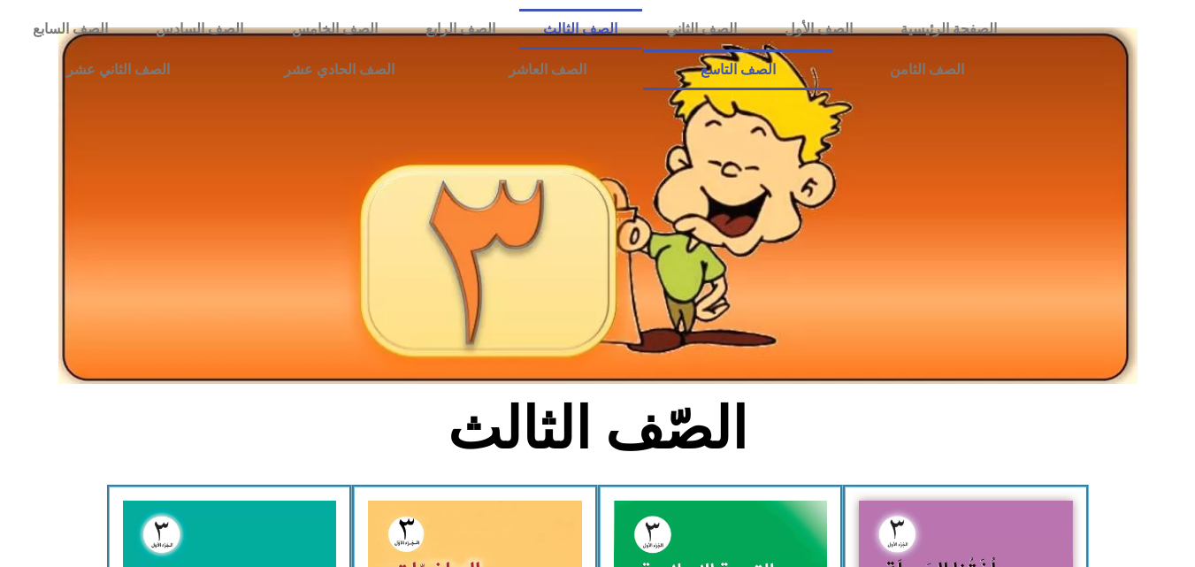
click at [643, 50] on link "الصف التاسع" at bounding box center [737, 70] width 189 height 41
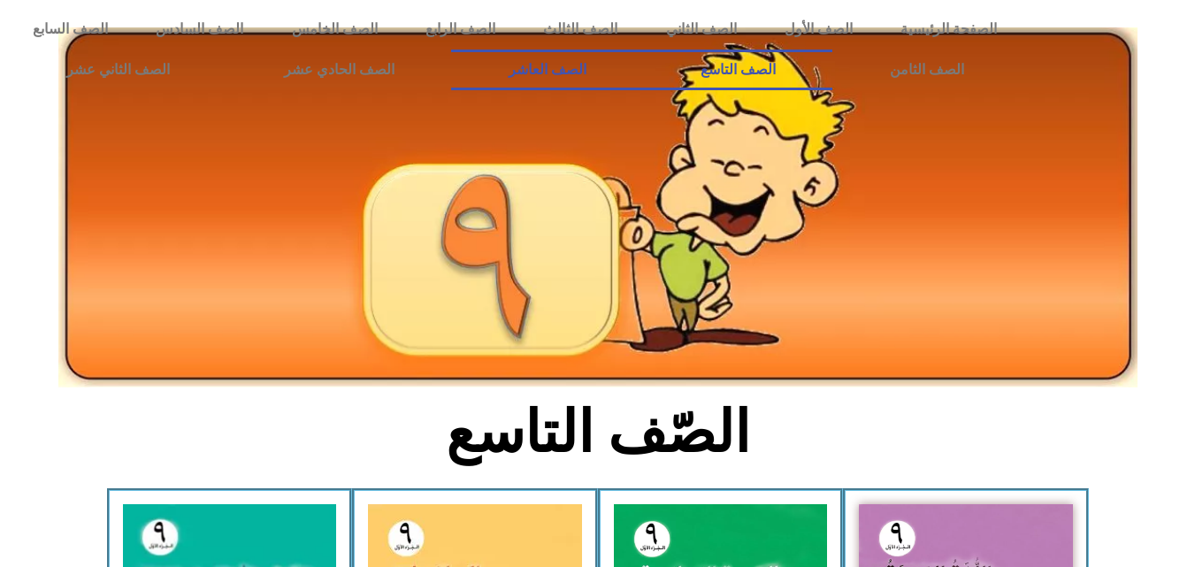
click at [643, 74] on link "الصف العاشر" at bounding box center [547, 70] width 192 height 41
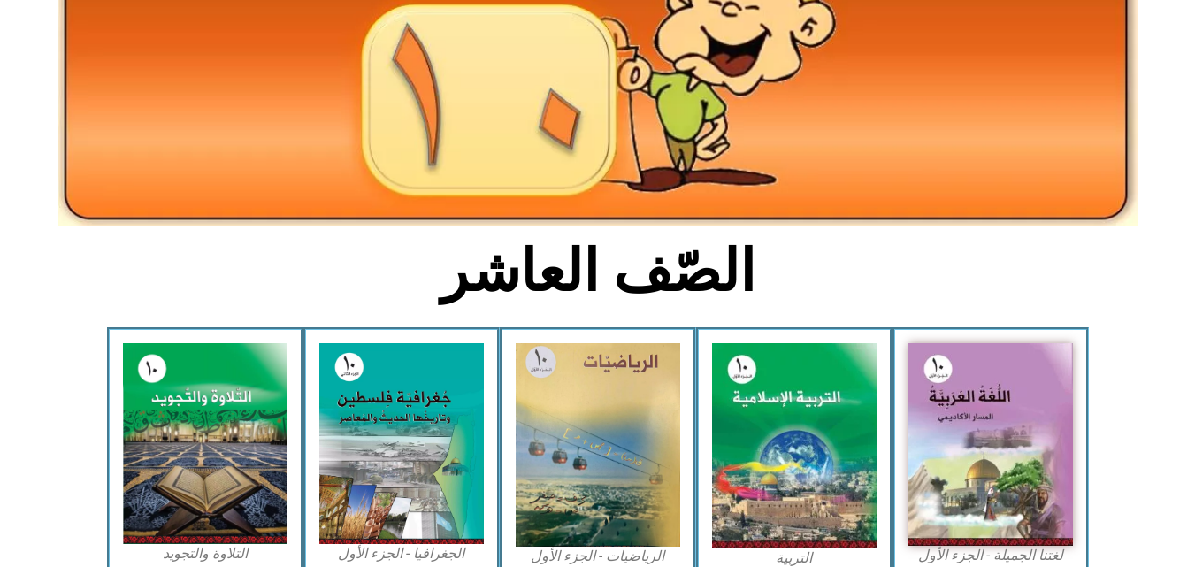
scroll to position [177, 0]
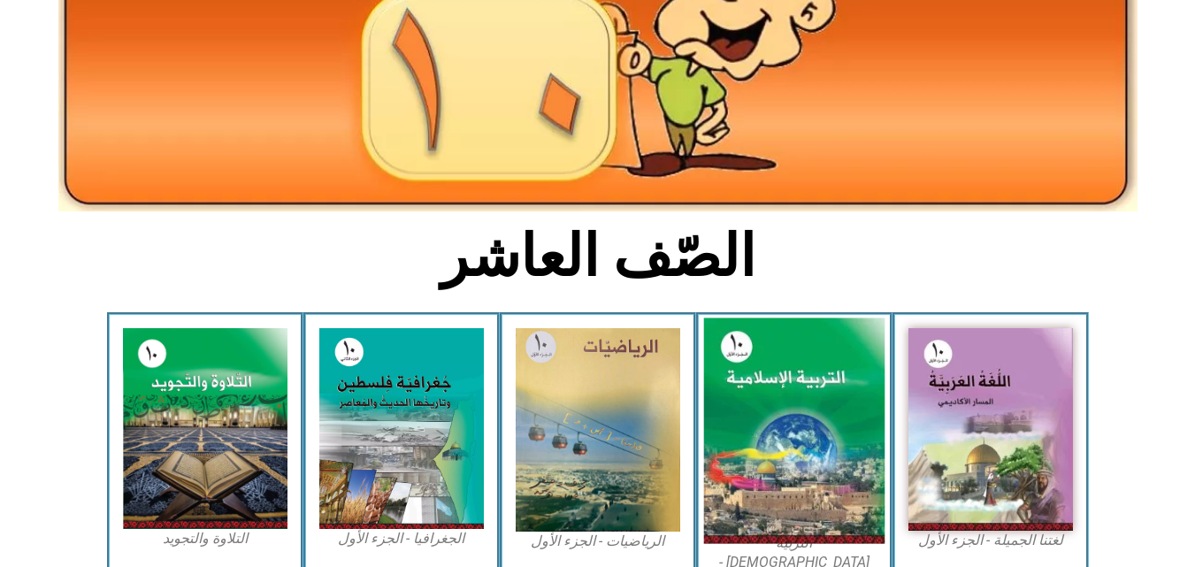
click at [810, 484] on img at bounding box center [793, 431] width 181 height 226
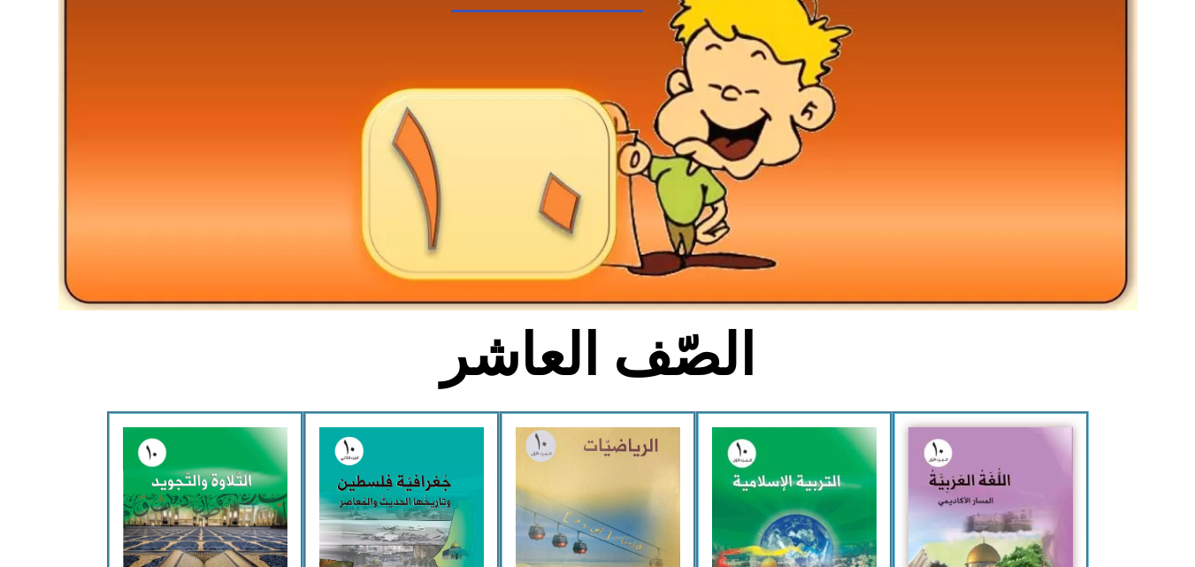
scroll to position [0, 0]
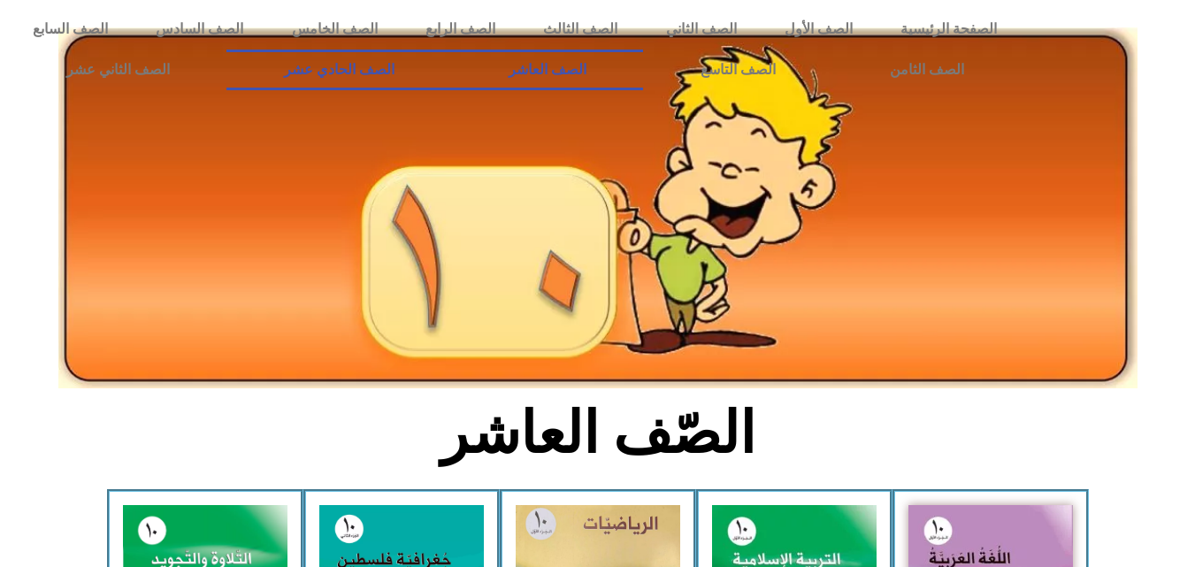
click at [451, 62] on link "الصف الحادي عشر" at bounding box center [338, 70] width 225 height 41
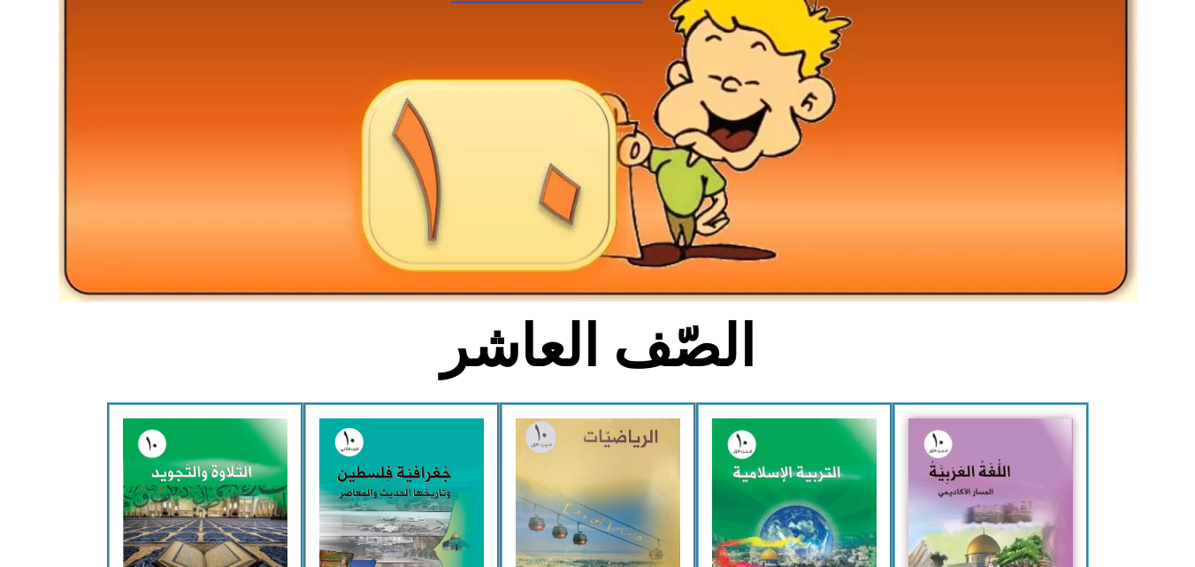
scroll to position [88, 0]
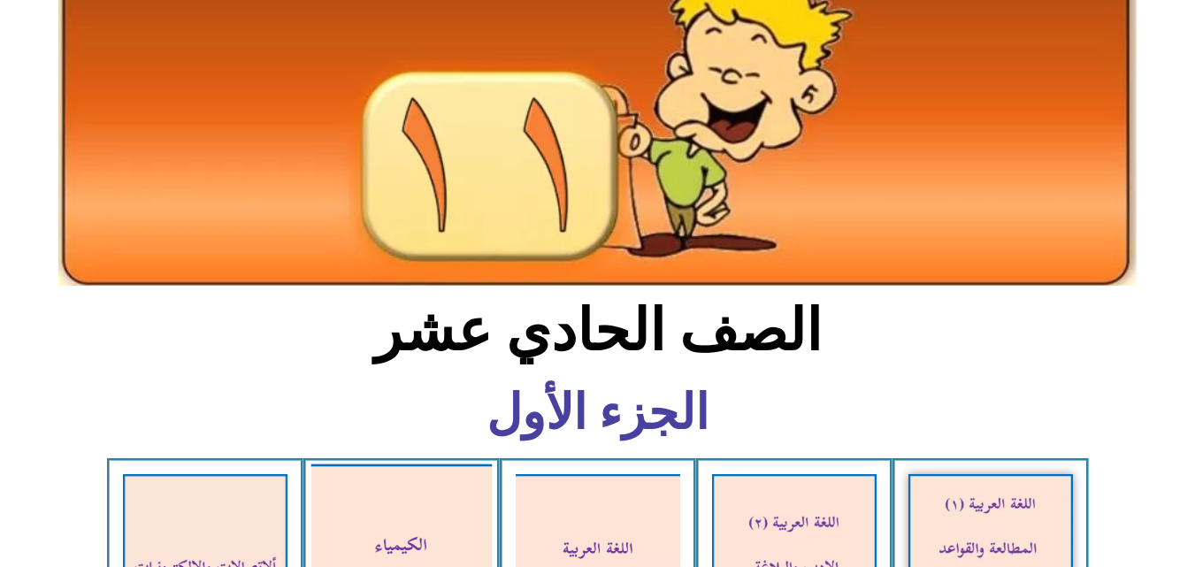
scroll to position [354, 0]
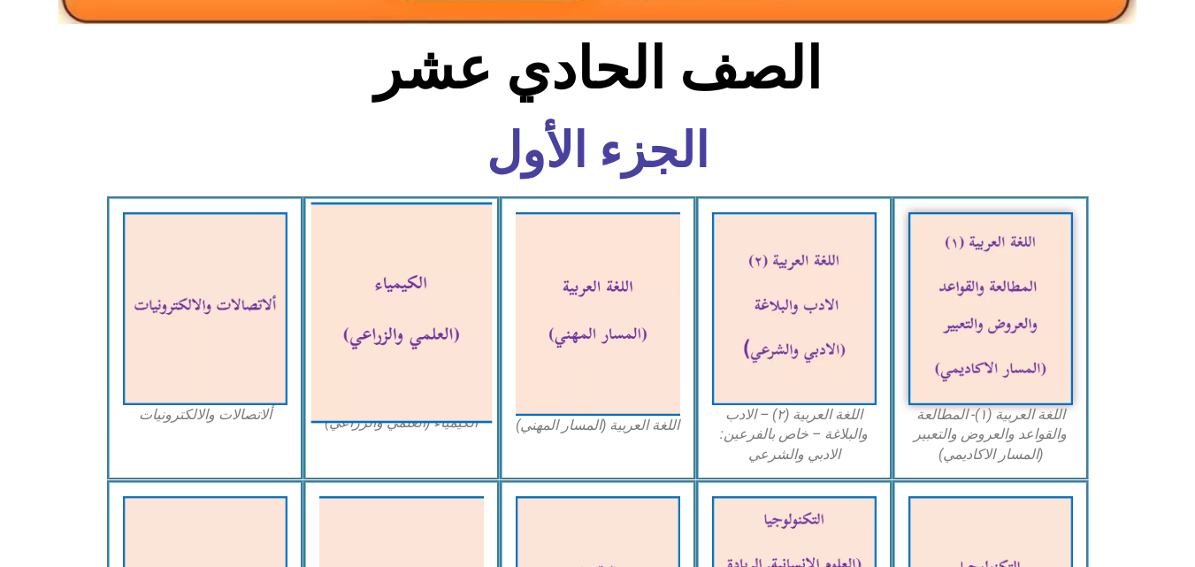
click at [387, 355] on img at bounding box center [401, 312] width 181 height 221
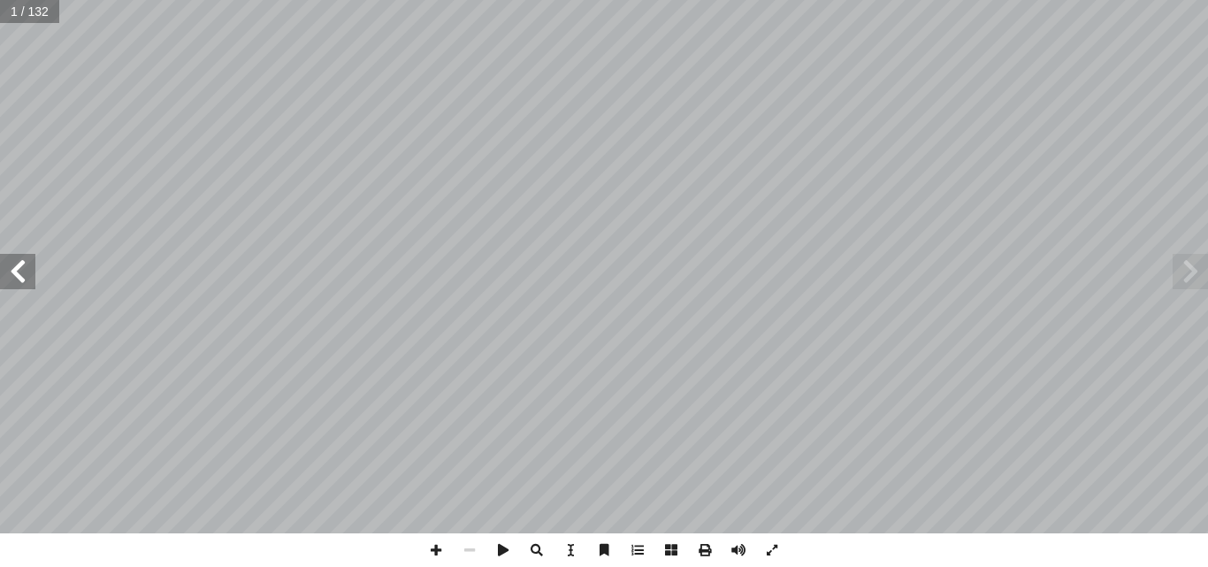
click at [32, 278] on span at bounding box center [17, 271] width 35 height 35
click at [32, 274] on span at bounding box center [17, 271] width 35 height 35
click at [32, 272] on span at bounding box center [17, 271] width 35 height 35
click at [32, 270] on span at bounding box center [17, 271] width 35 height 35
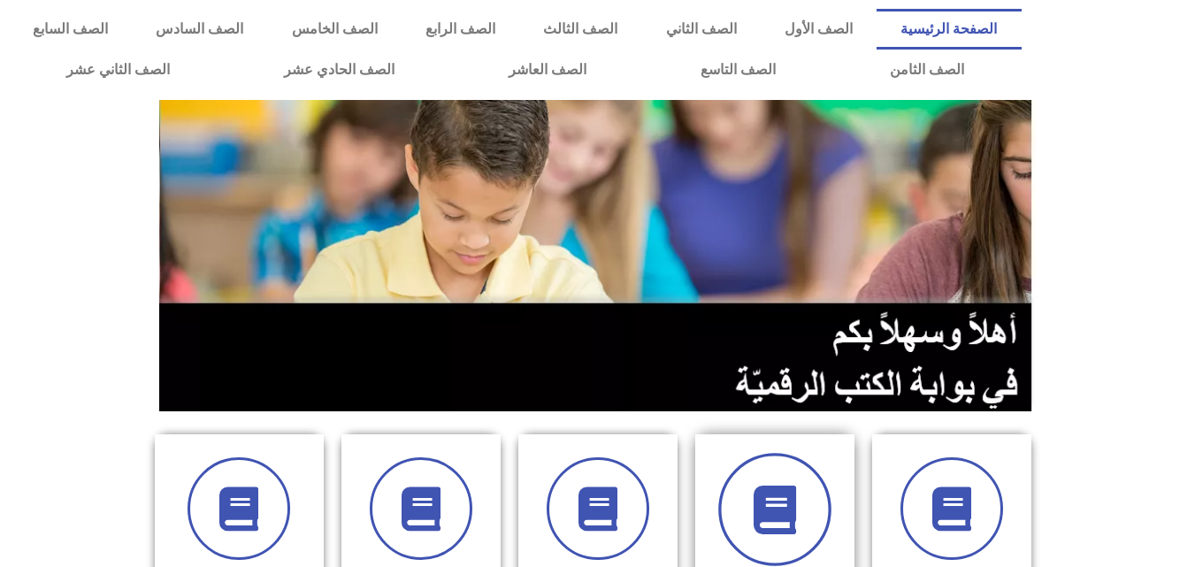
click at [771, 486] on icon at bounding box center [774, 510] width 49 height 49
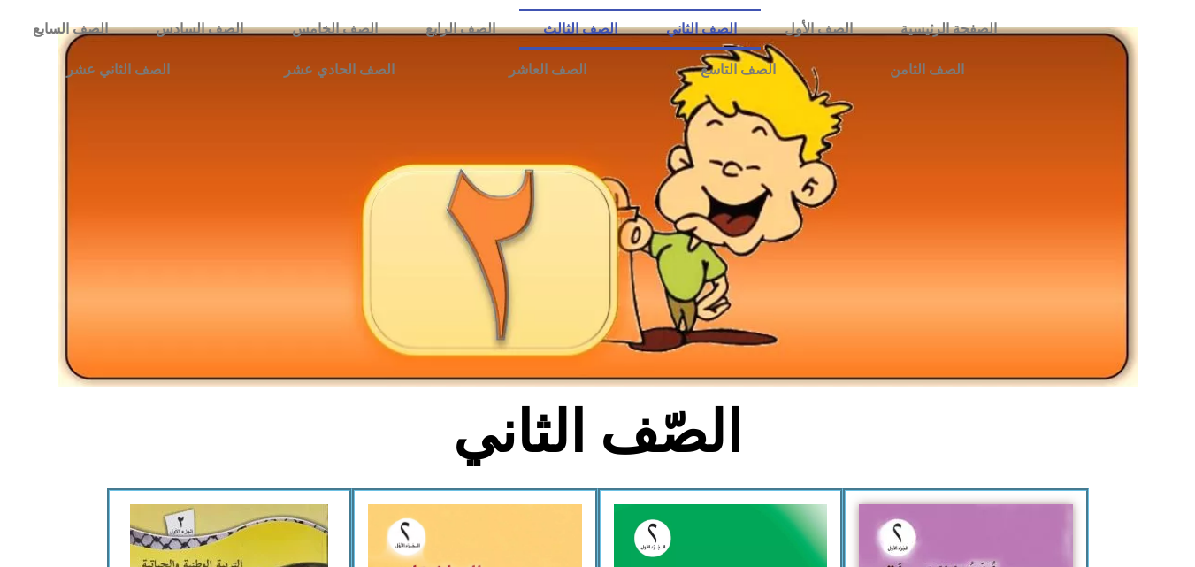
click at [641, 30] on link "الصف الثالث" at bounding box center [580, 29] width 122 height 41
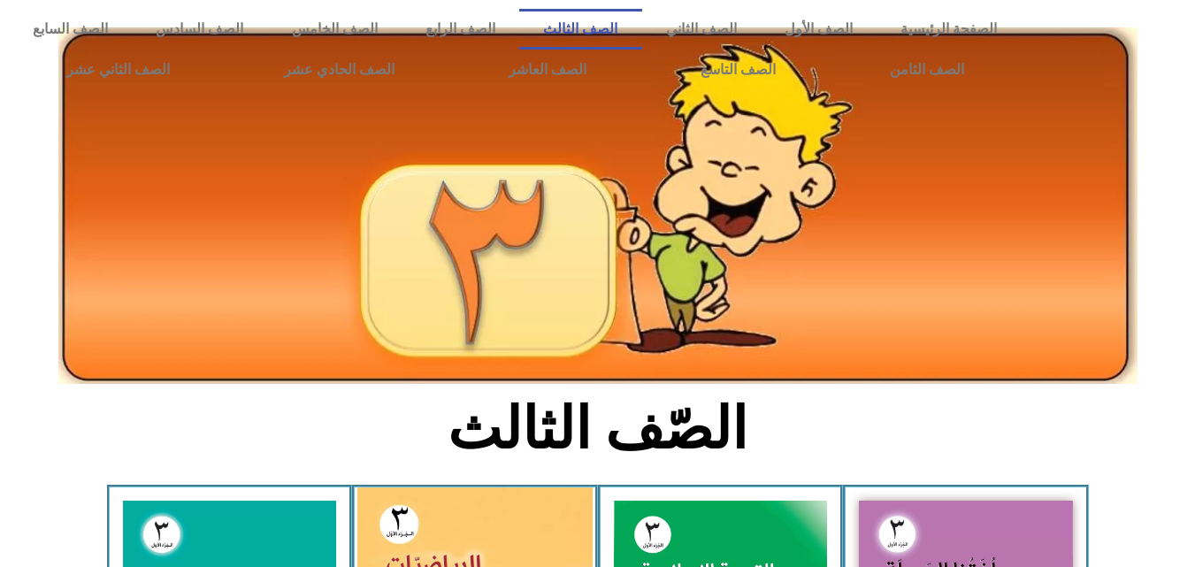
drag, startPoint x: 500, startPoint y: 539, endPoint x: 509, endPoint y: 533, distance: 10.3
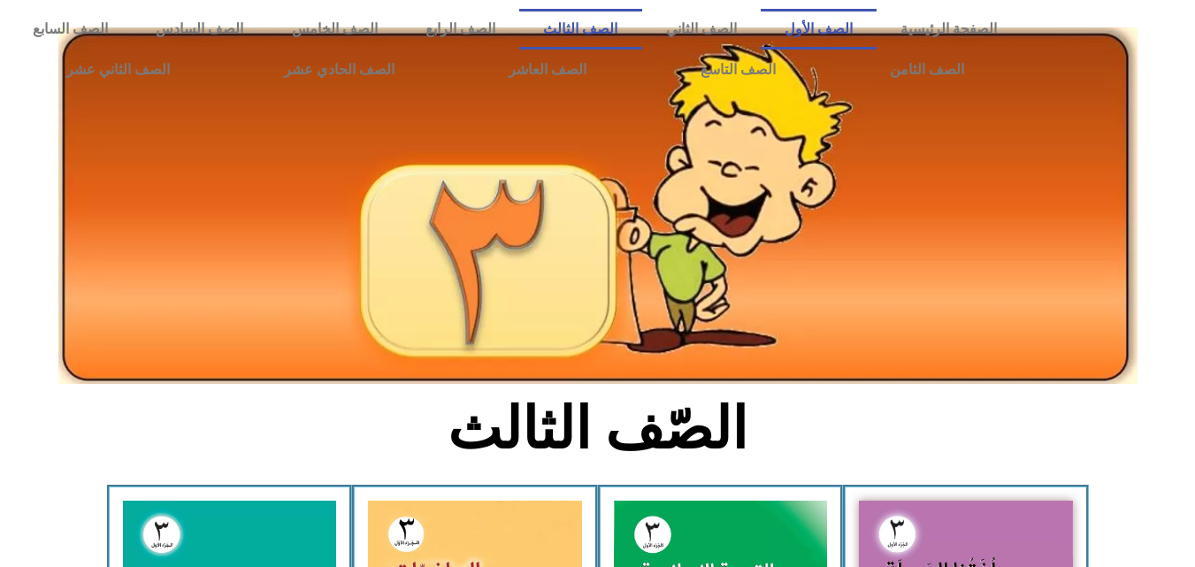
click at [851, 33] on link "الصف الأول" at bounding box center [819, 29] width 116 height 41
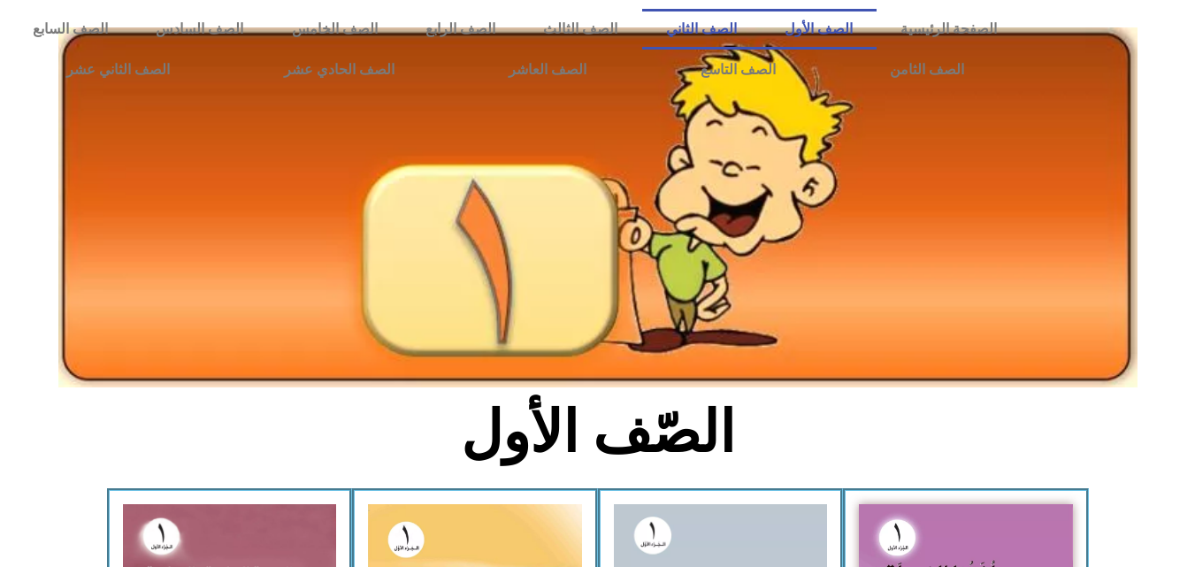
click at [761, 25] on link "الصف الثاني" at bounding box center [701, 29] width 119 height 41
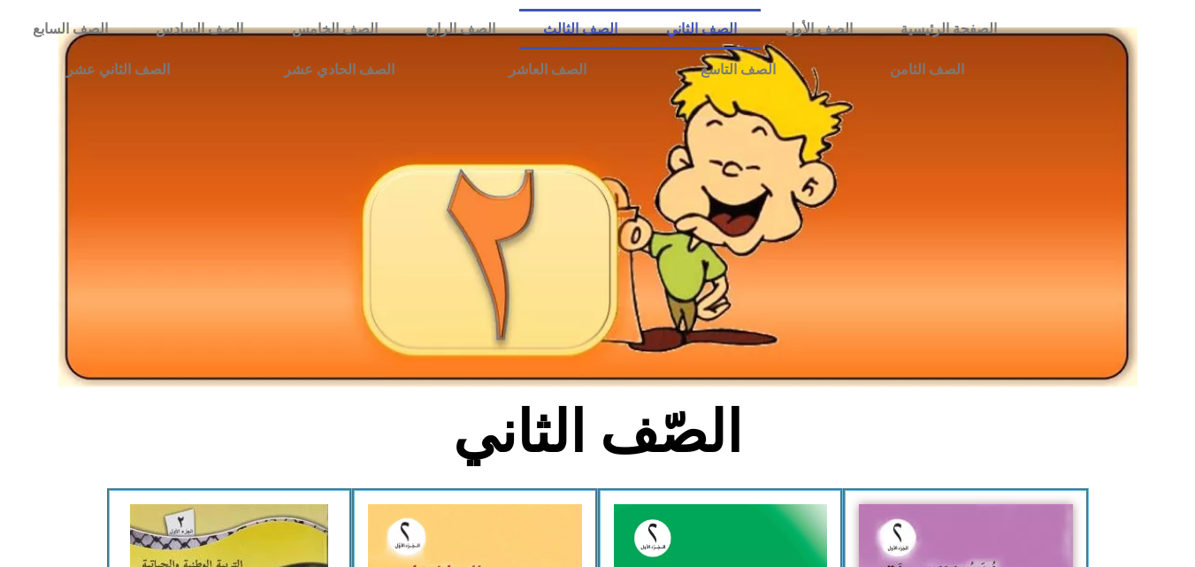
click at [641, 35] on link "الصف الثالث" at bounding box center [580, 29] width 122 height 41
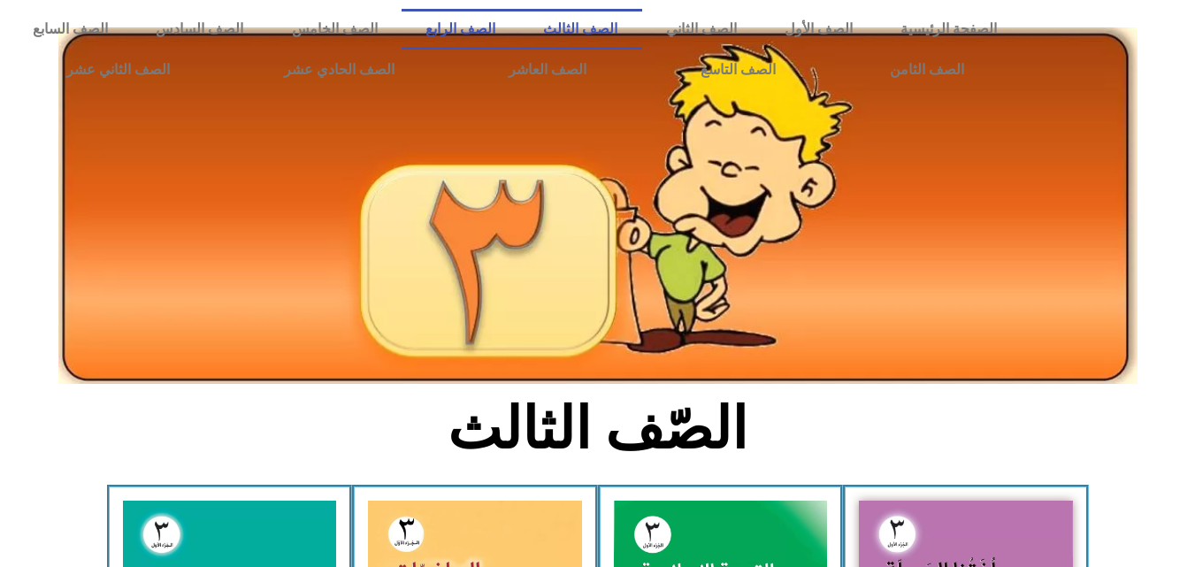
click at [519, 21] on link "الصف الرابع" at bounding box center [461, 29] width 118 height 41
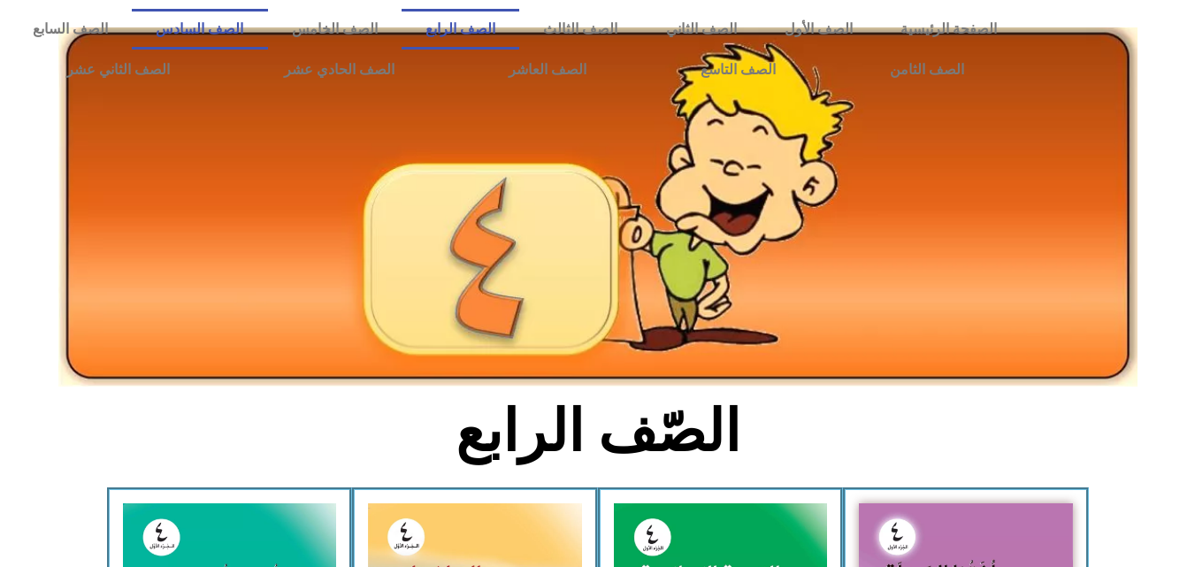
click at [267, 32] on link "الصف السادس" at bounding box center [199, 29] width 135 height 41
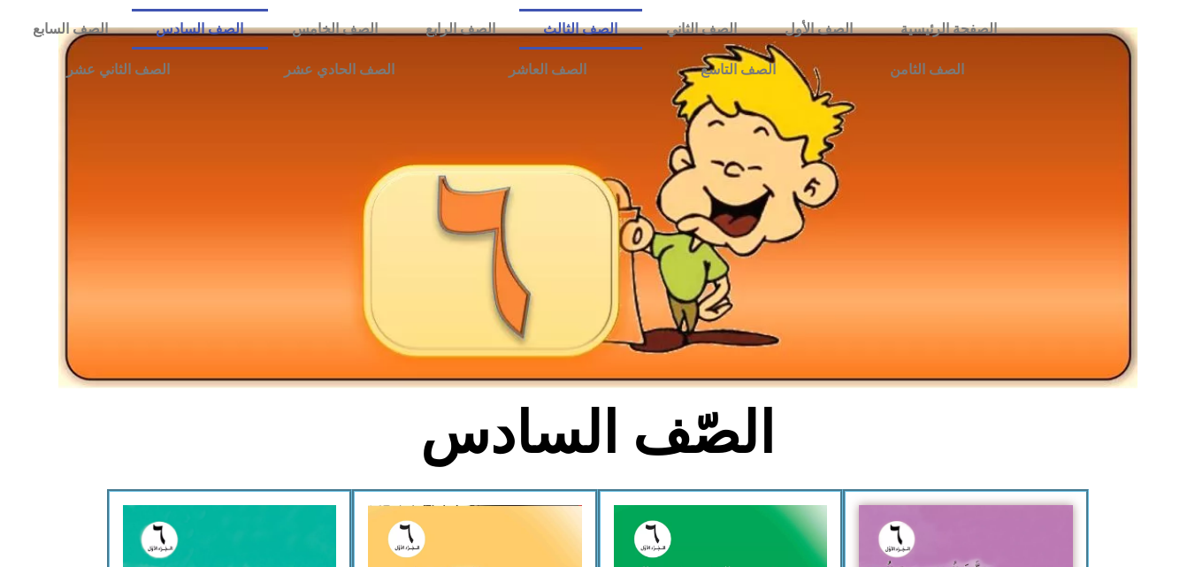
click at [638, 26] on link "الصف الثالث" at bounding box center [580, 29] width 122 height 41
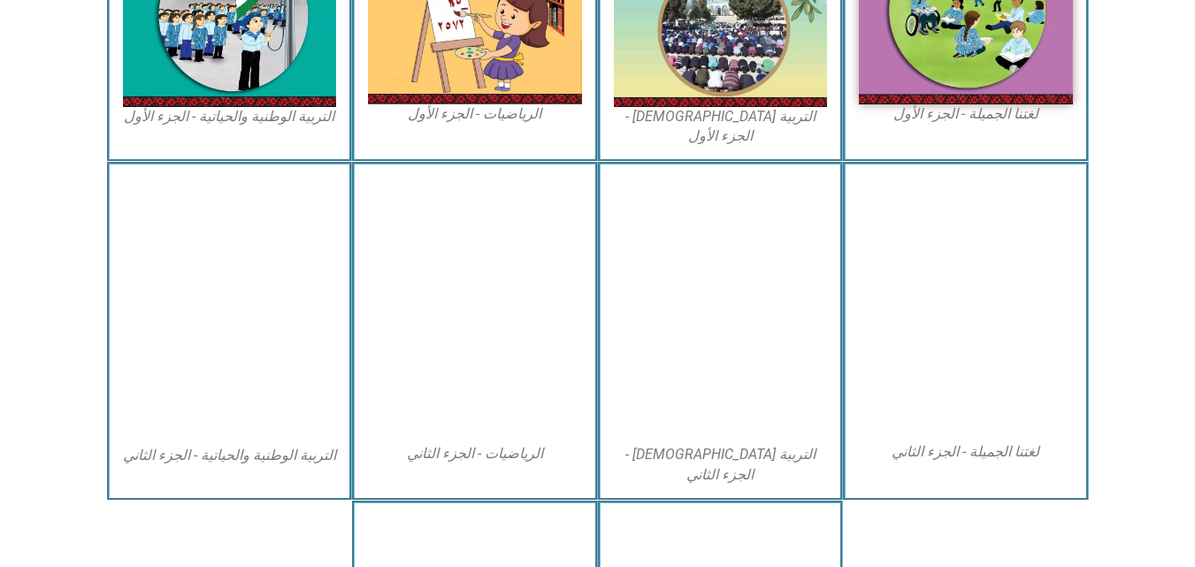
scroll to position [708, 0]
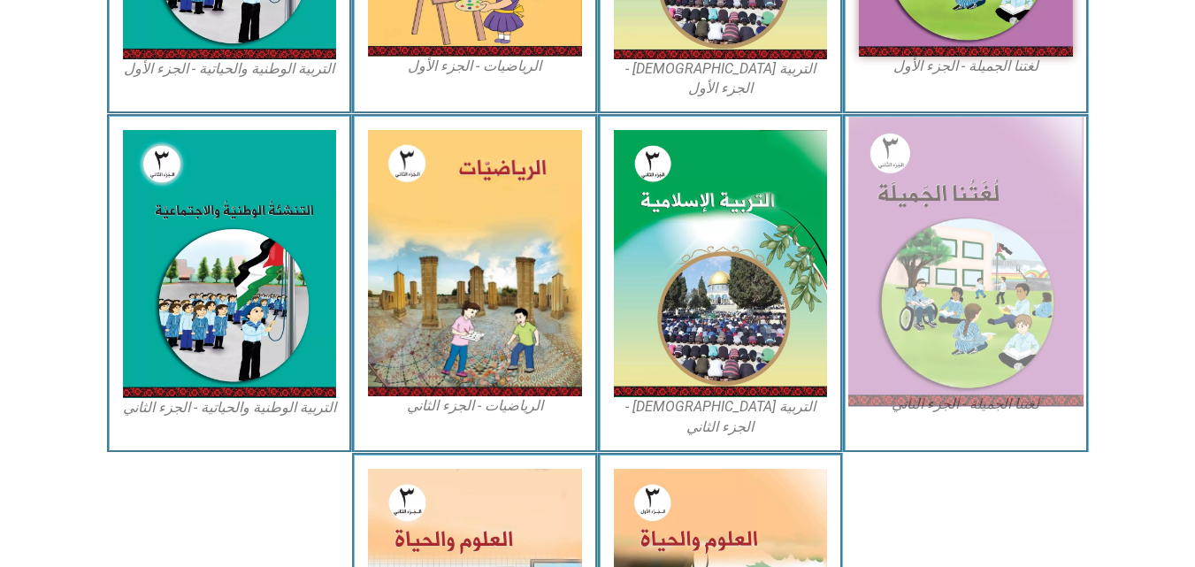
click at [1009, 249] on img at bounding box center [965, 262] width 235 height 290
click at [1007, 257] on img at bounding box center [965, 262] width 235 height 290
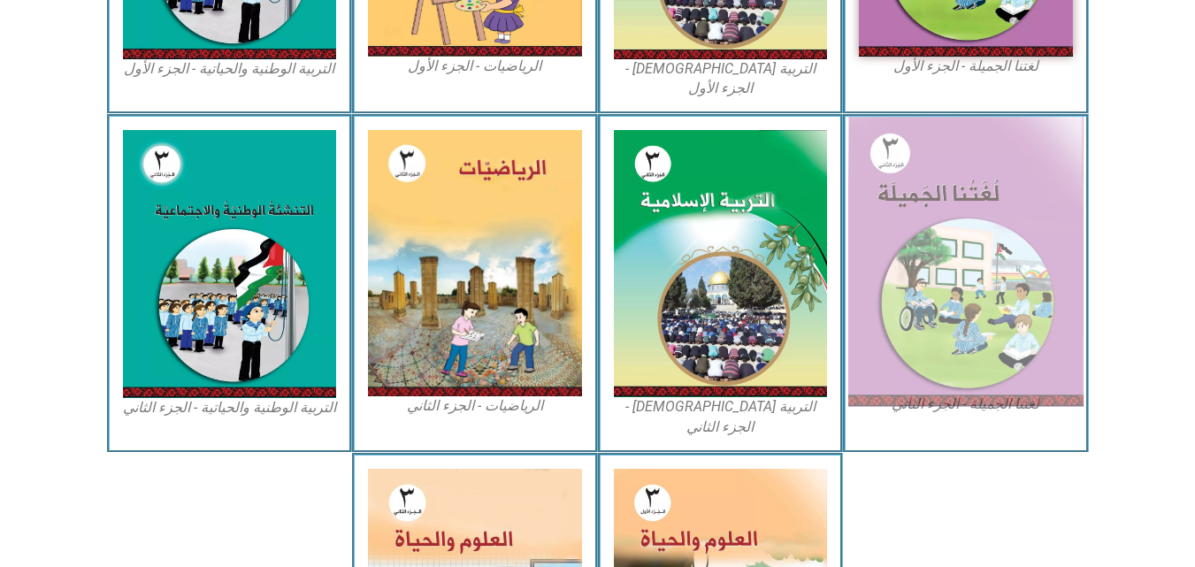
click at [886, 249] on img at bounding box center [965, 262] width 235 height 290
drag, startPoint x: 882, startPoint y: 249, endPoint x: 865, endPoint y: 249, distance: 16.8
click at [880, 249] on img at bounding box center [965, 262] width 235 height 290
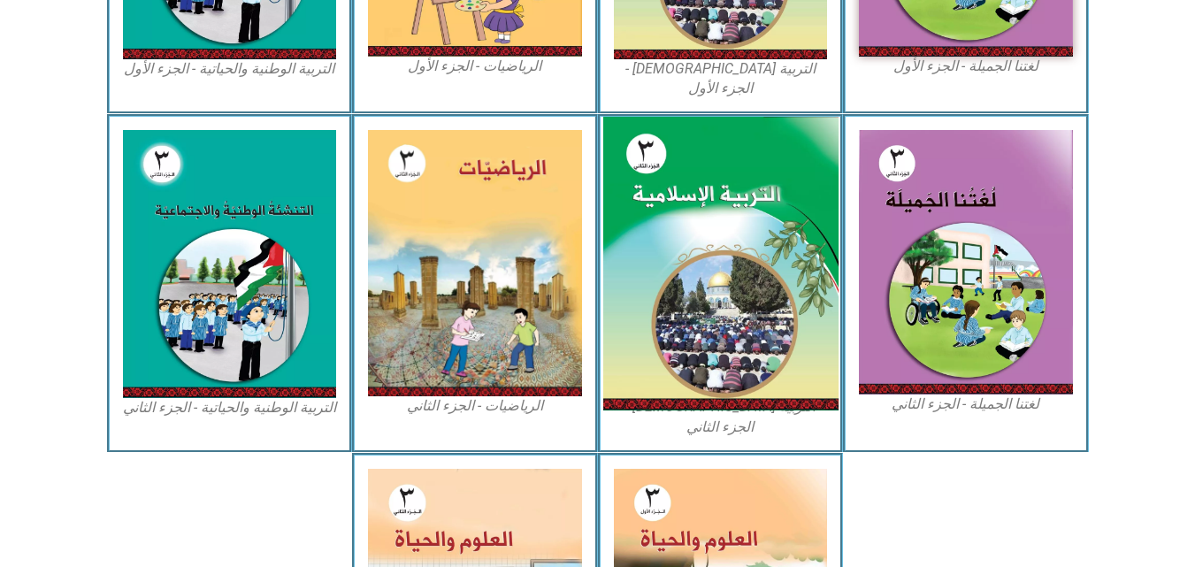
click at [787, 249] on img at bounding box center [719, 264] width 235 height 294
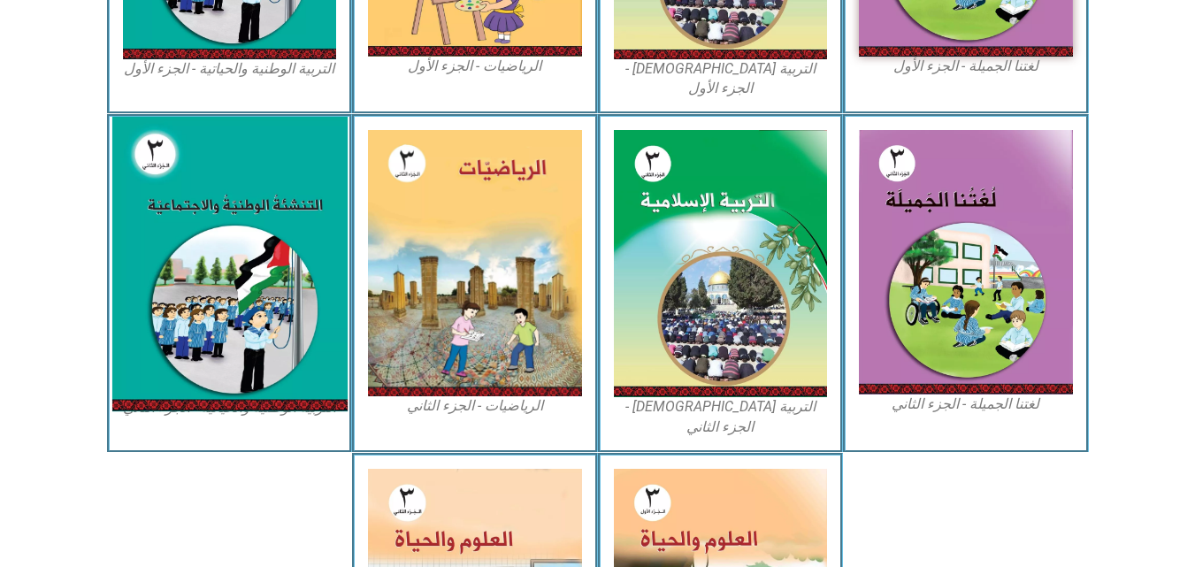
click at [294, 211] on img at bounding box center [228, 264] width 235 height 295
click at [150, 219] on img at bounding box center [228, 264] width 235 height 295
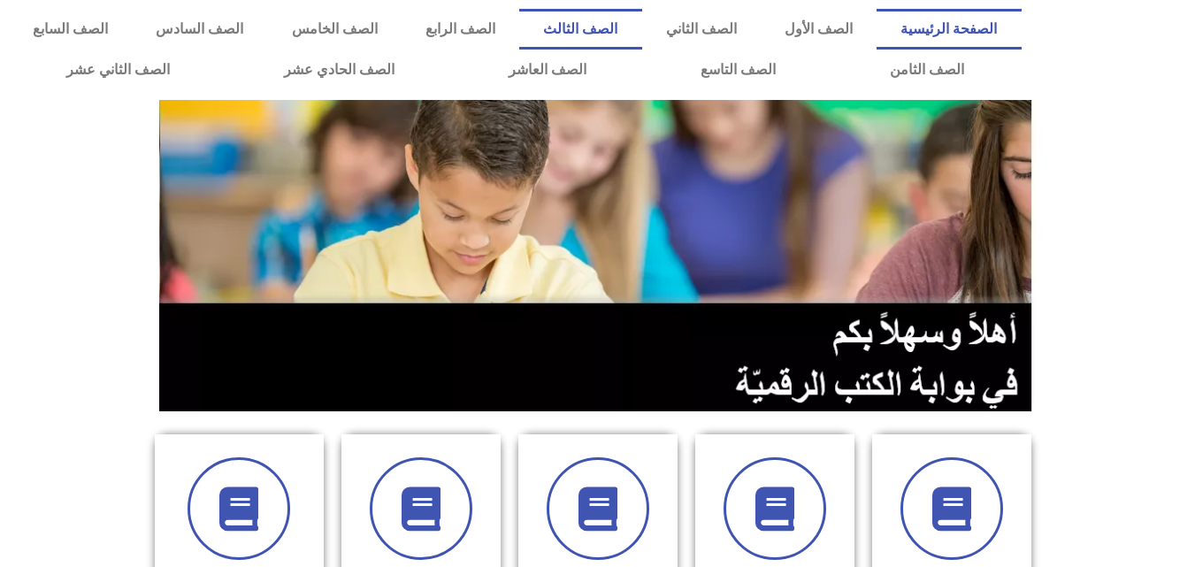
click at [641, 28] on link "الصف الثالث" at bounding box center [580, 29] width 122 height 41
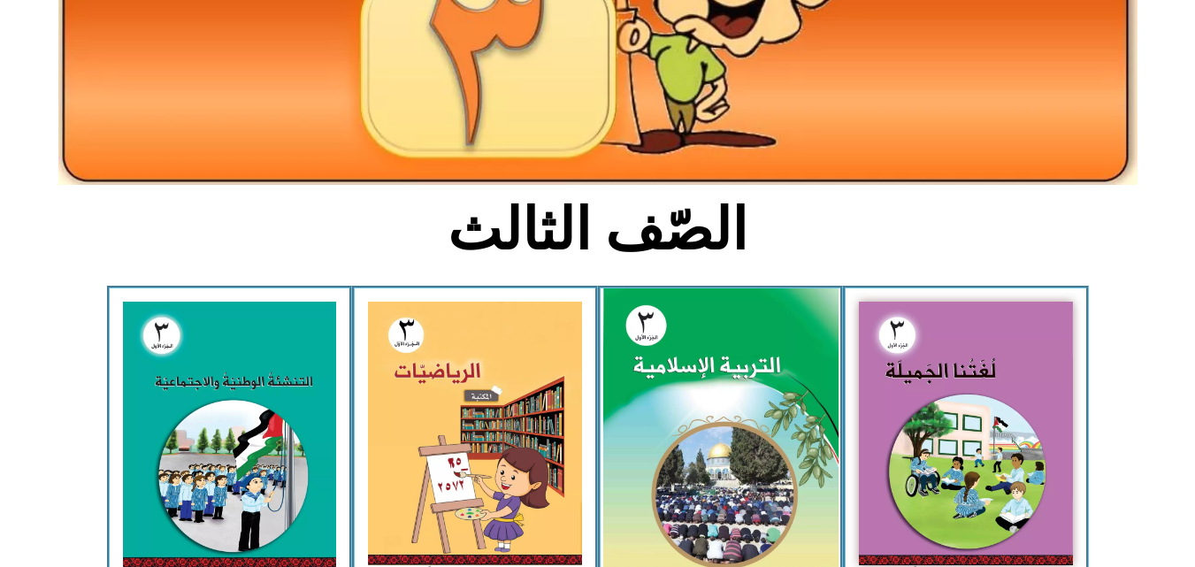
scroll to position [265, 0]
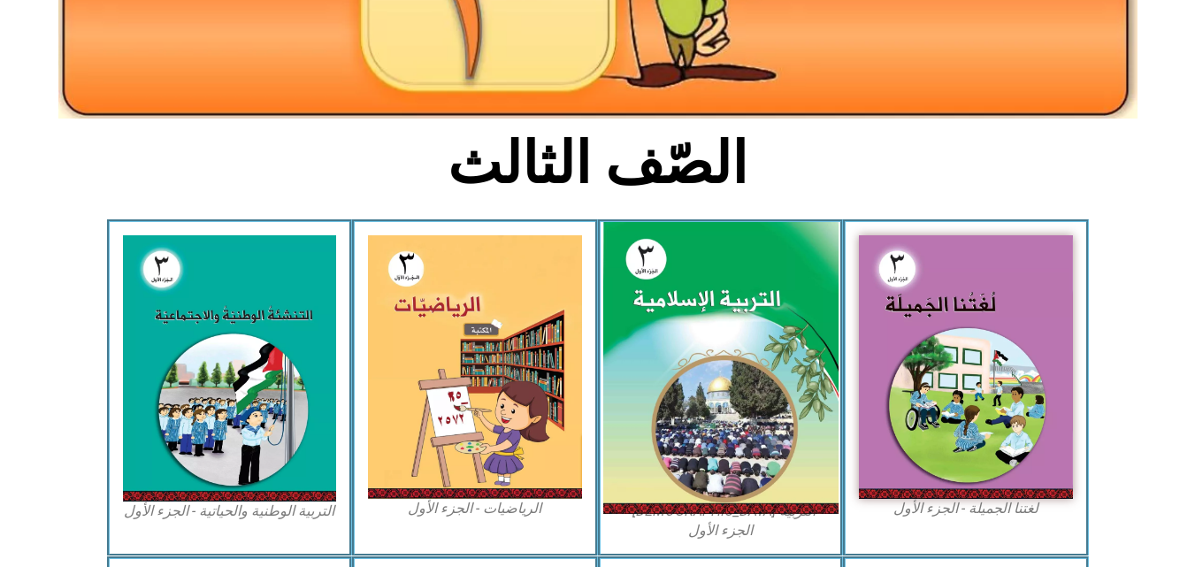
click at [731, 381] on img at bounding box center [719, 368] width 235 height 293
click at [731, 379] on img at bounding box center [719, 368] width 235 height 293
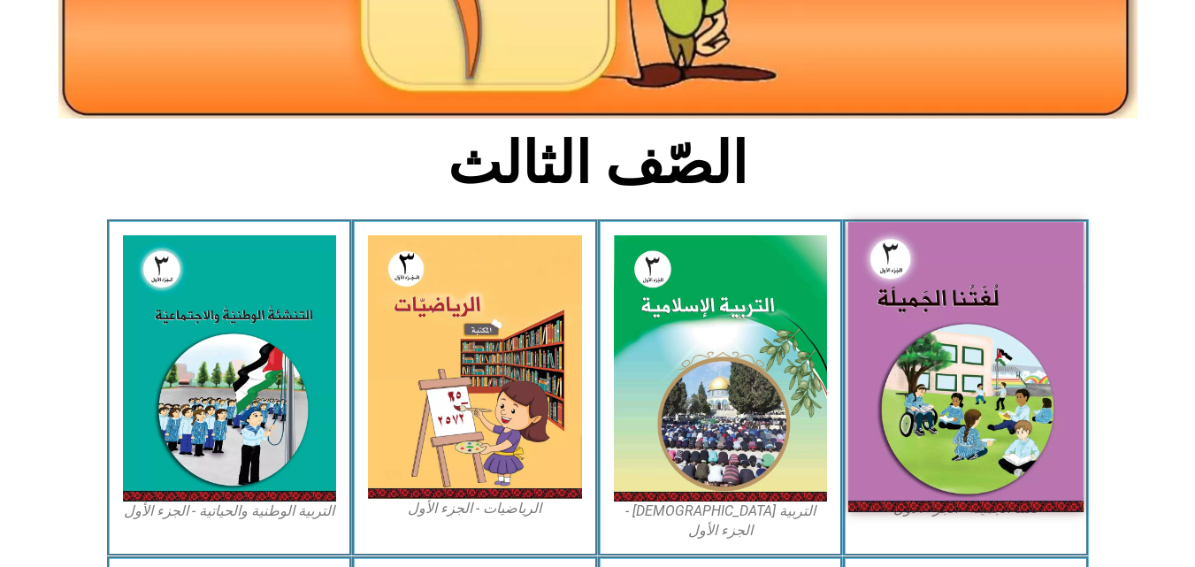
click at [931, 340] on img at bounding box center [965, 366] width 235 height 289
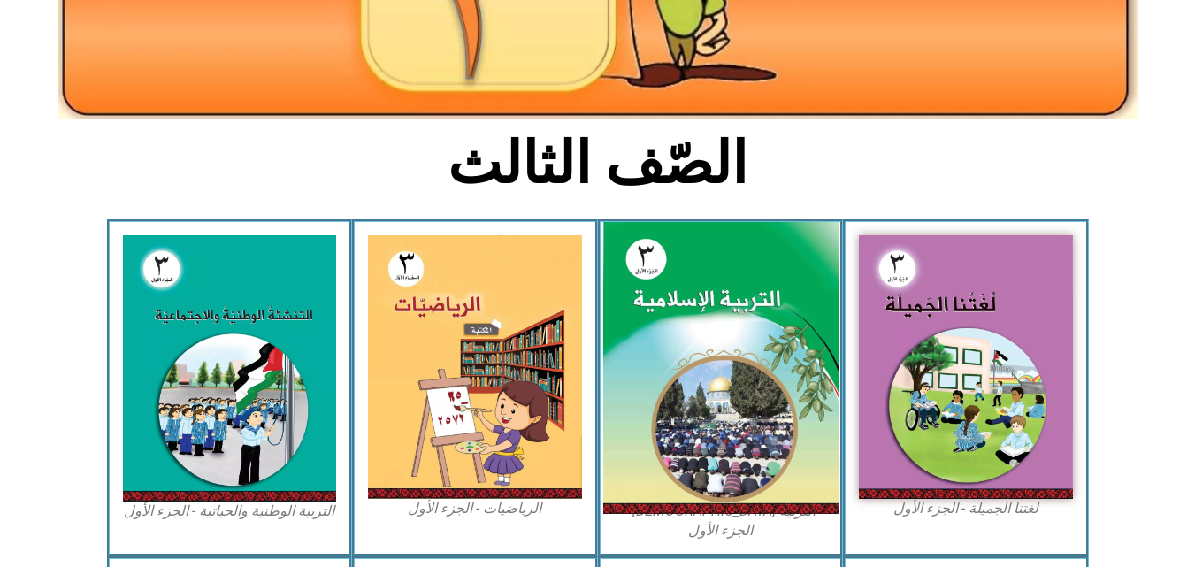
drag, startPoint x: 931, startPoint y: 340, endPoint x: 759, endPoint y: 334, distance: 171.7
click at [930, 337] on img at bounding box center [966, 367] width 214 height 264
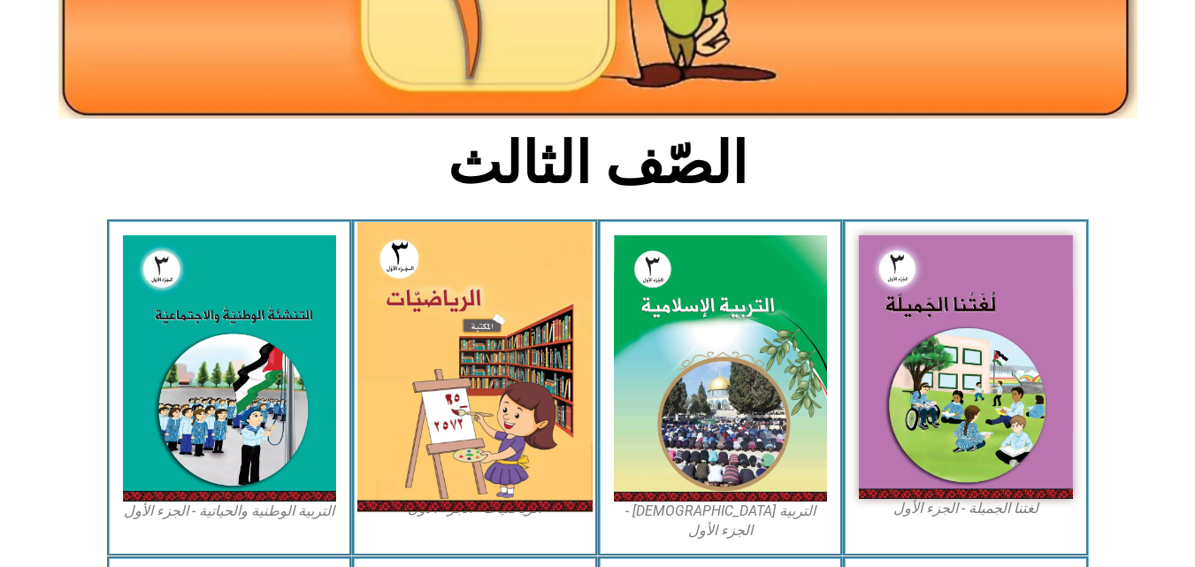
click at [462, 328] on img at bounding box center [474, 367] width 235 height 290
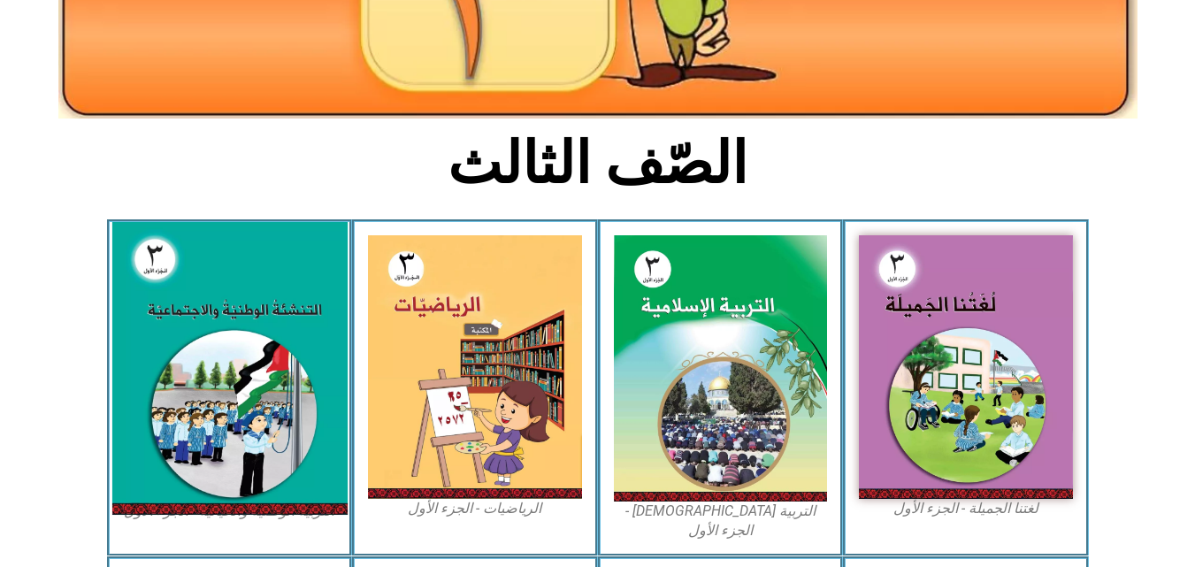
click at [127, 237] on img at bounding box center [228, 368] width 235 height 293
click at [213, 299] on img at bounding box center [228, 368] width 235 height 293
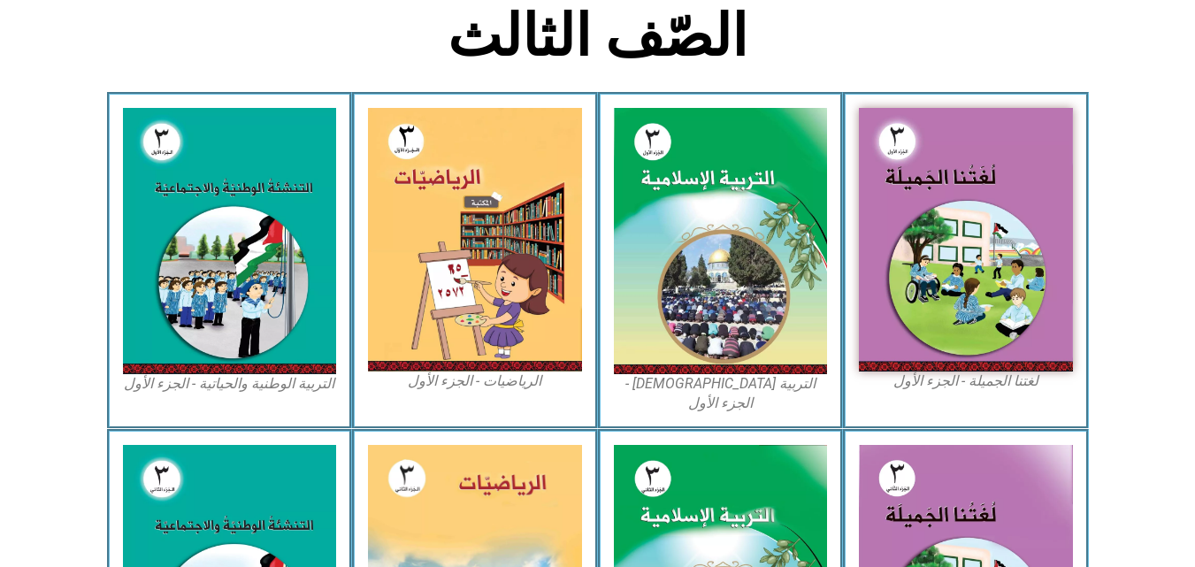
scroll to position [442, 0]
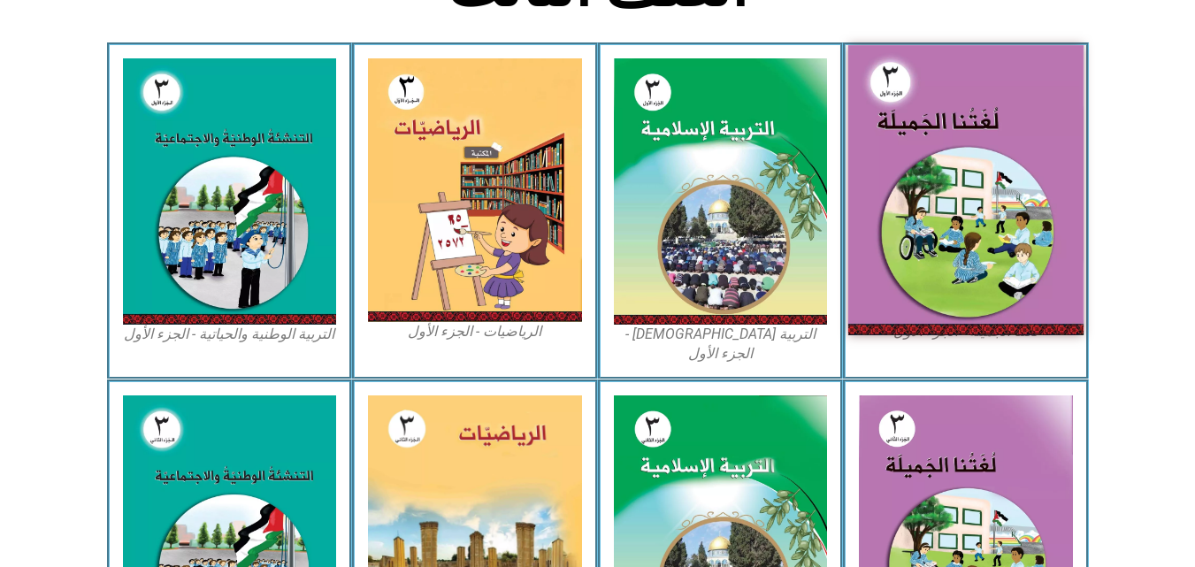
click at [969, 149] on img at bounding box center [965, 189] width 235 height 289
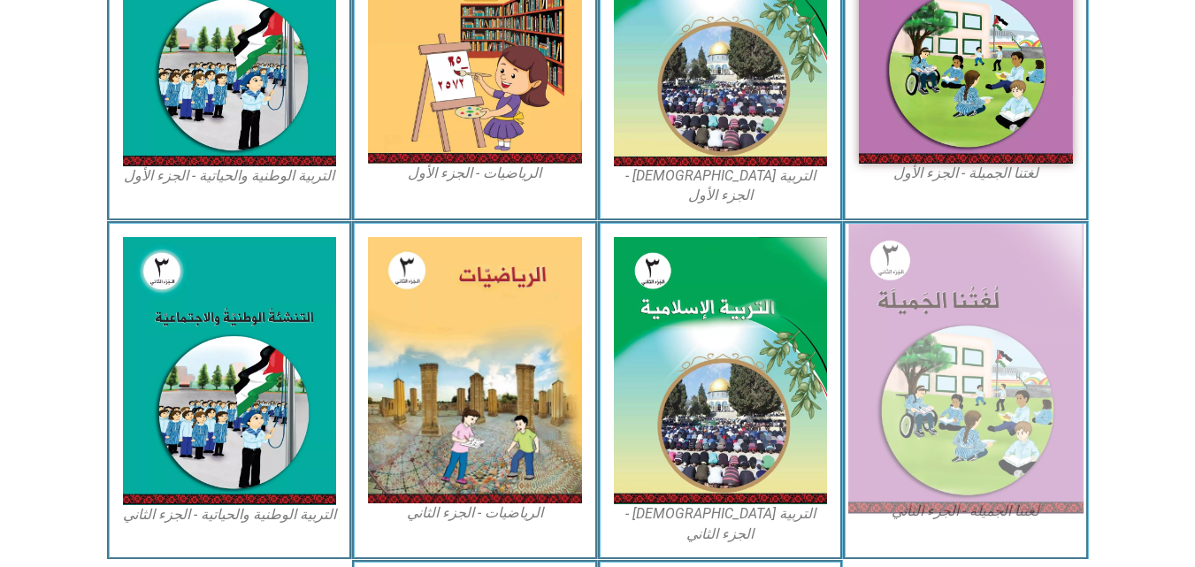
scroll to position [619, 0]
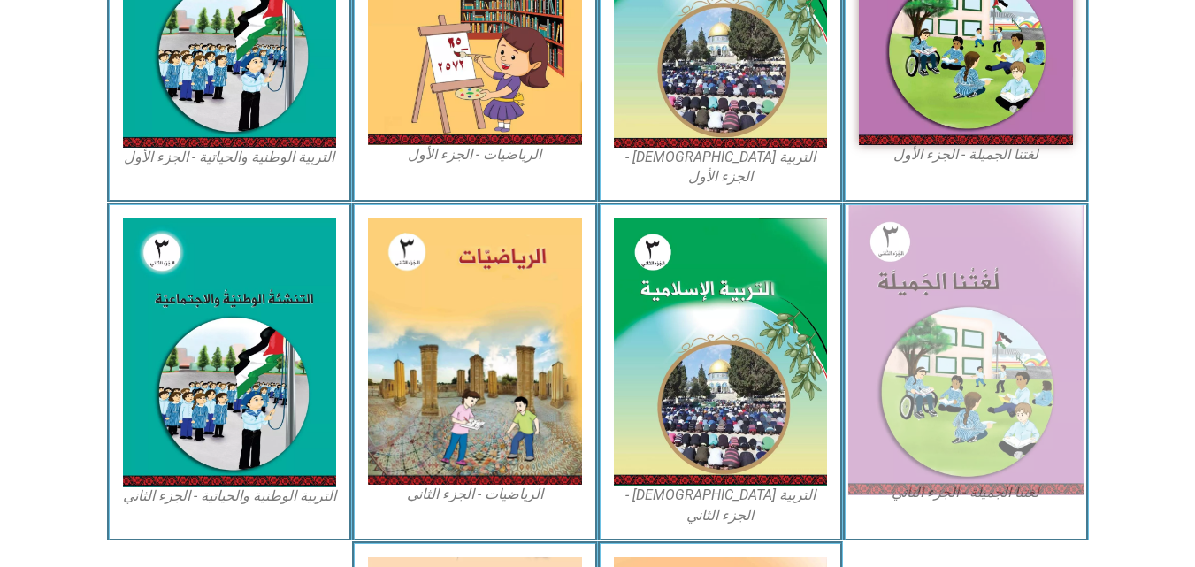
click at [935, 389] on img at bounding box center [965, 350] width 235 height 290
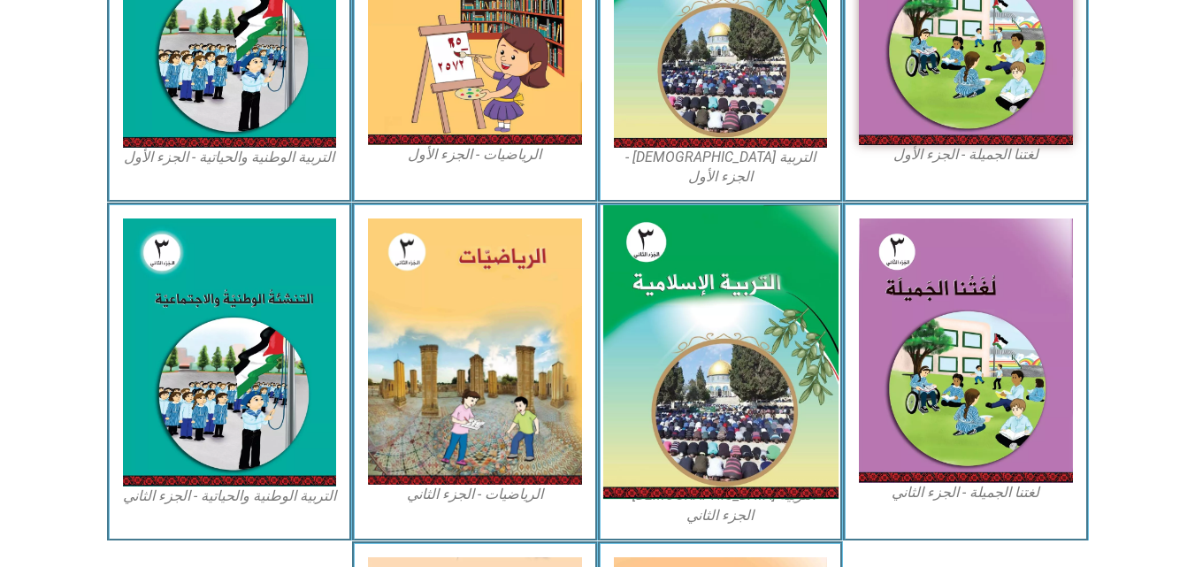
click at [681, 312] on img at bounding box center [719, 352] width 235 height 294
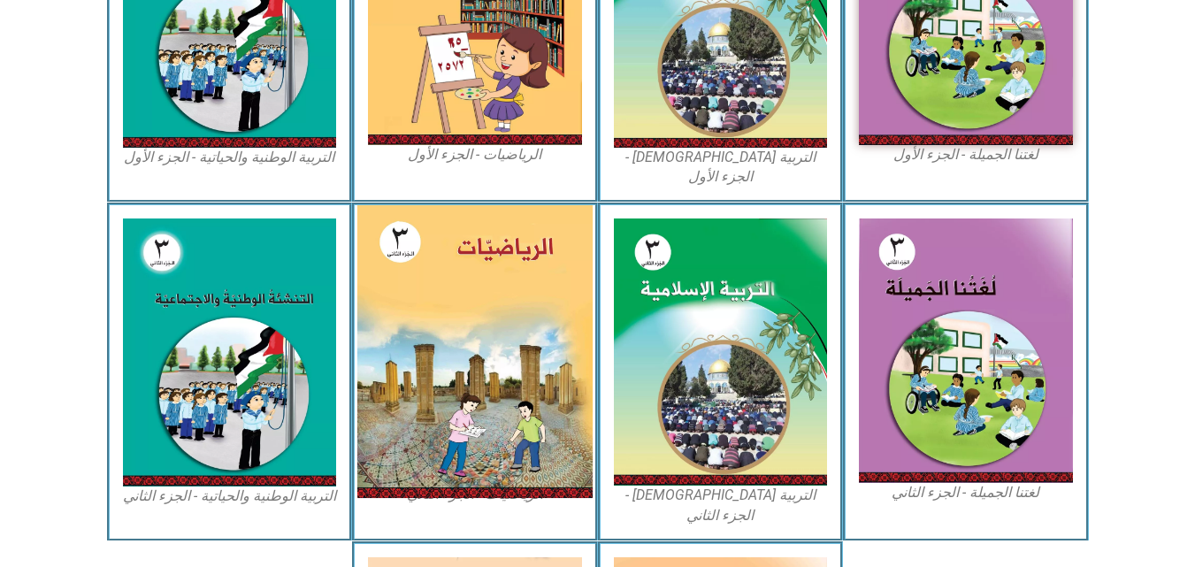
click at [501, 304] on img at bounding box center [474, 351] width 235 height 293
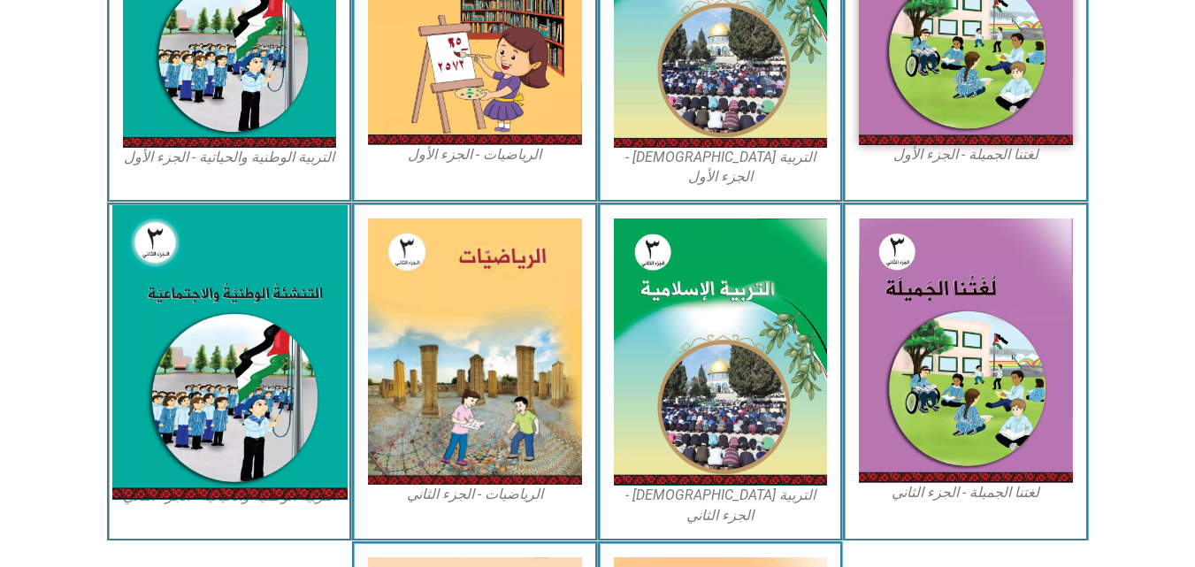
click at [222, 298] on img at bounding box center [228, 352] width 235 height 295
